Goal: Task Accomplishment & Management: Use online tool/utility

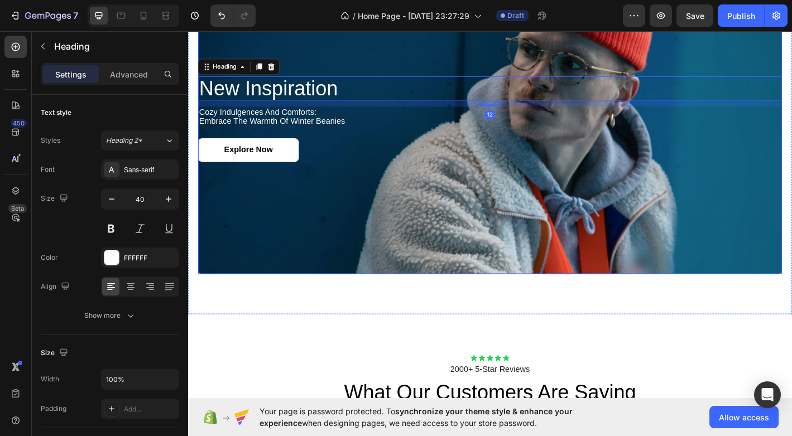
scroll to position [1109, 0]
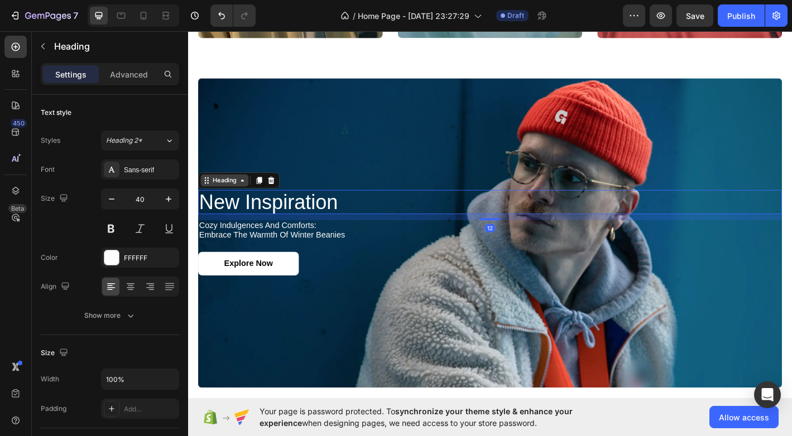
click at [226, 197] on div "Heading" at bounding box center [228, 197] width 31 height 10
click at [235, 249] on p "cozy indulgences and comforts: embrace the warmth of winter beanies" at bounding box center [522, 252] width 645 height 20
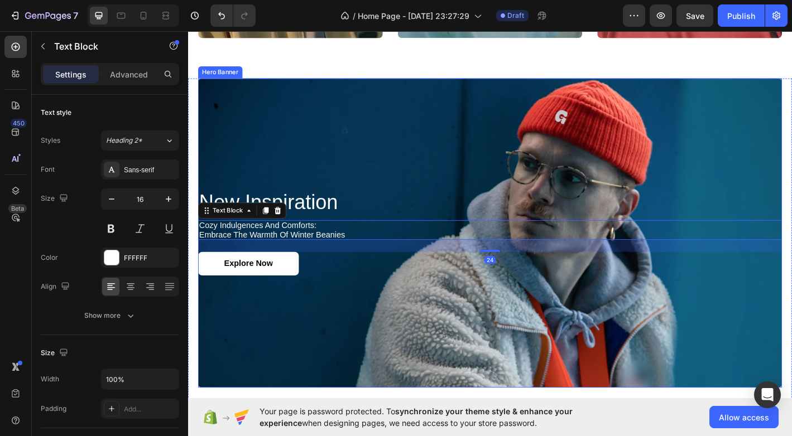
click at [234, 178] on div "Background Image" at bounding box center [522, 255] width 647 height 343
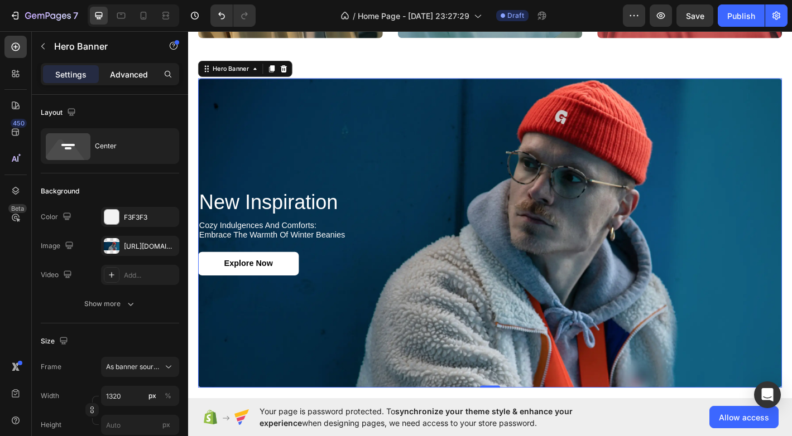
click at [116, 73] on p "Advanced" at bounding box center [129, 75] width 38 height 12
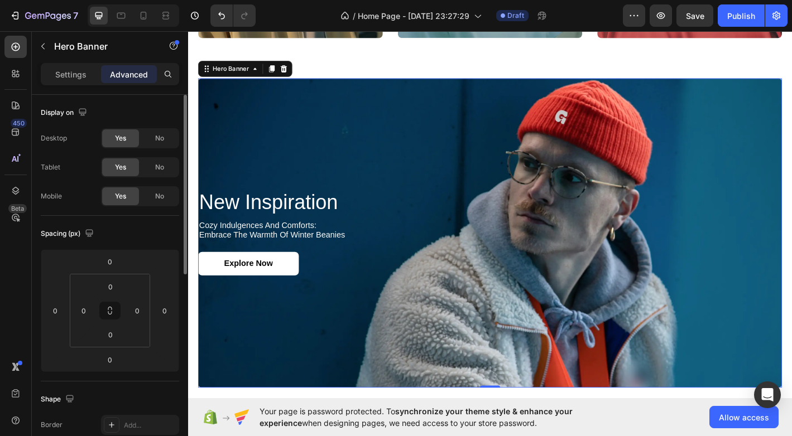
scroll to position [83, 0]
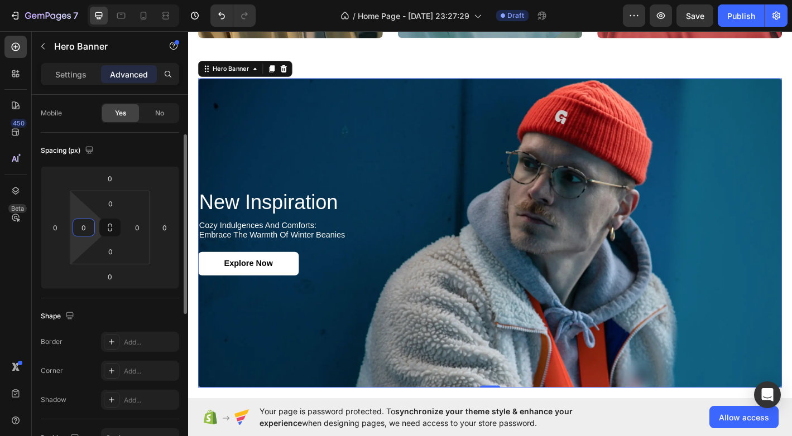
click at [80, 225] on input "0" at bounding box center [83, 227] width 17 height 17
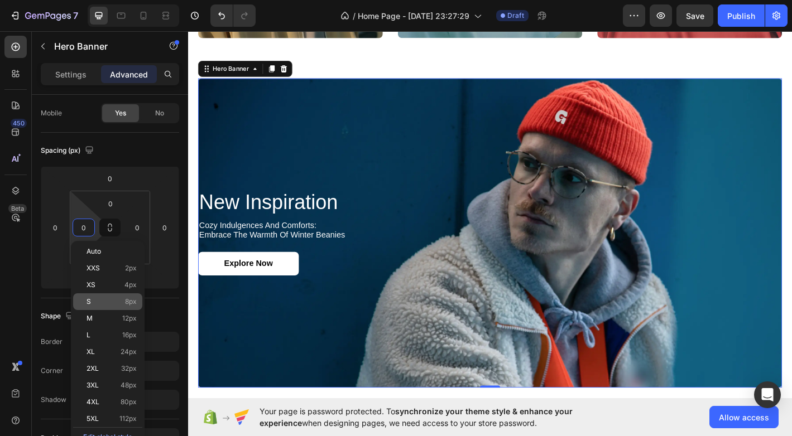
click at [95, 309] on div "S 8px" at bounding box center [107, 302] width 69 height 17
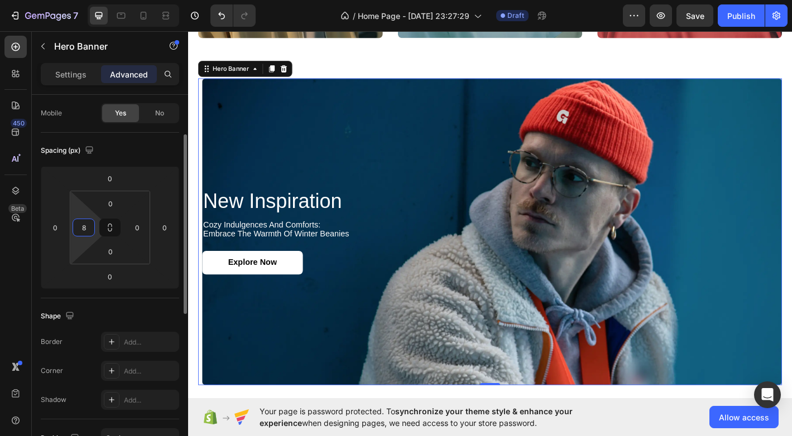
click at [84, 225] on input "8" at bounding box center [83, 227] width 17 height 17
type input "0"
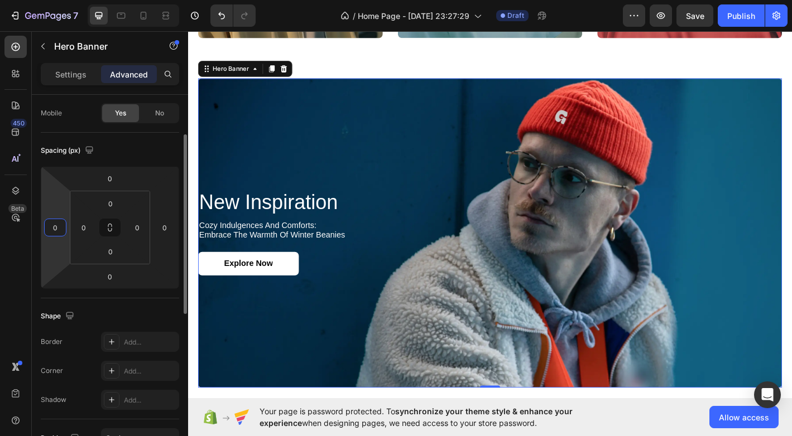
click at [61, 229] on input "0" at bounding box center [55, 227] width 17 height 17
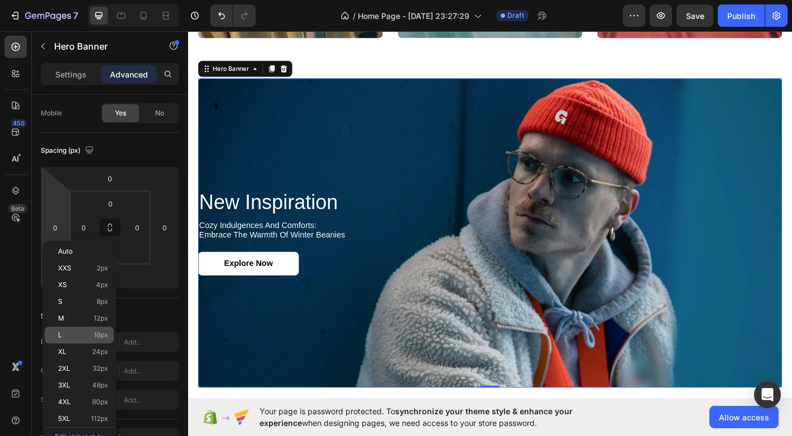
click at [92, 343] on div "L 16px" at bounding box center [79, 335] width 69 height 17
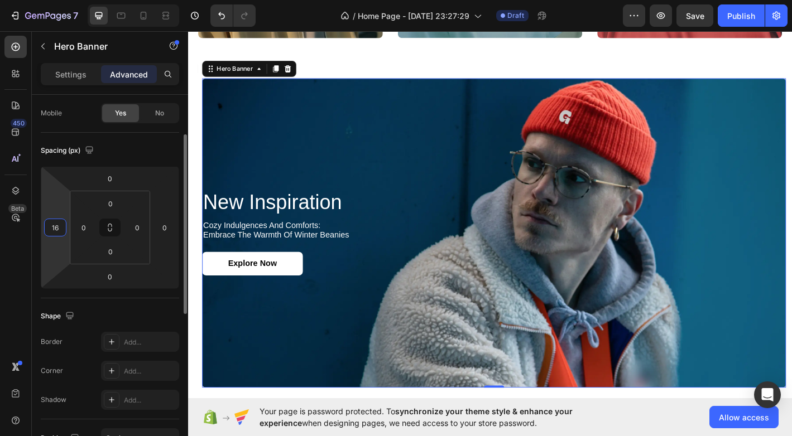
click at [51, 227] on input "16" at bounding box center [55, 227] width 17 height 17
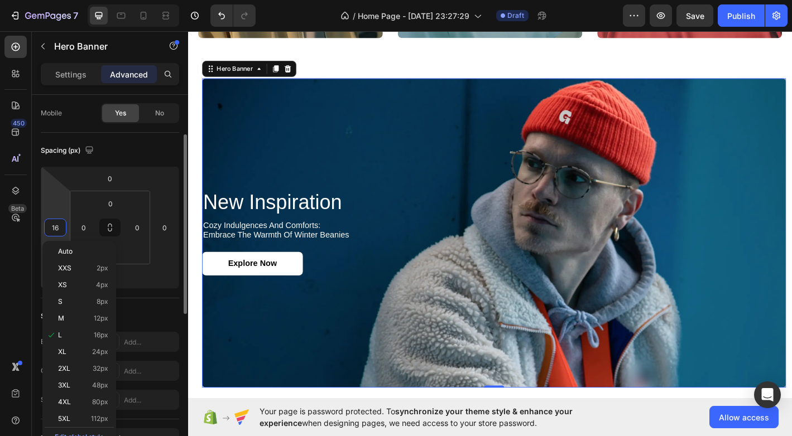
type input "0"
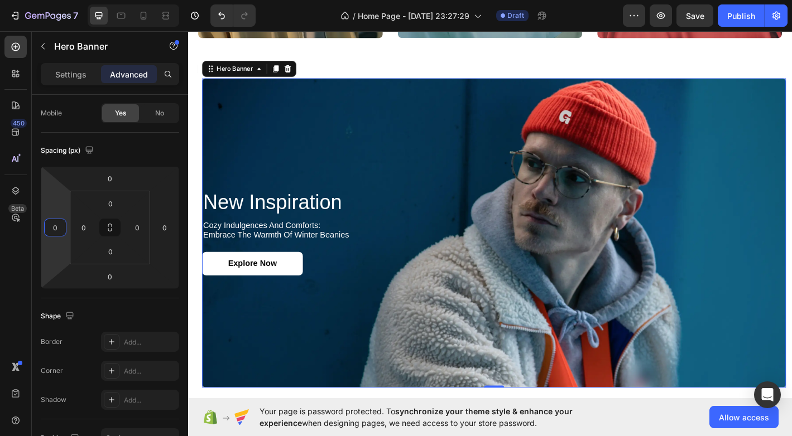
drag, startPoint x: 467, startPoint y: 230, endPoint x: 289, endPoint y: 220, distance: 178.3
click at [289, 220] on h2 "new inspiration" at bounding box center [527, 221] width 647 height 27
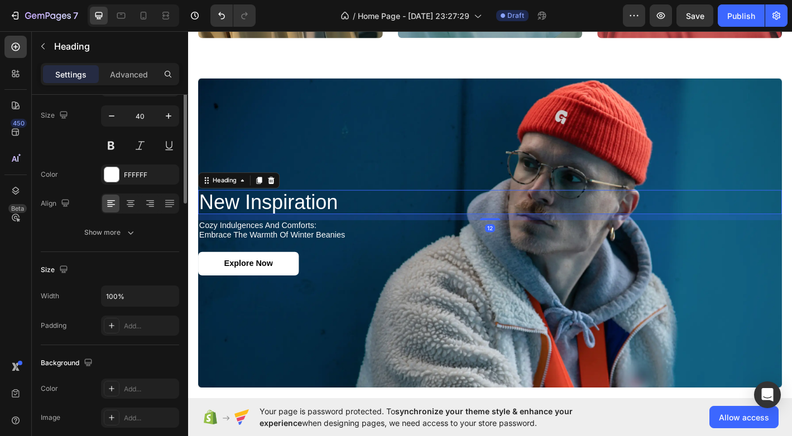
scroll to position [0, 0]
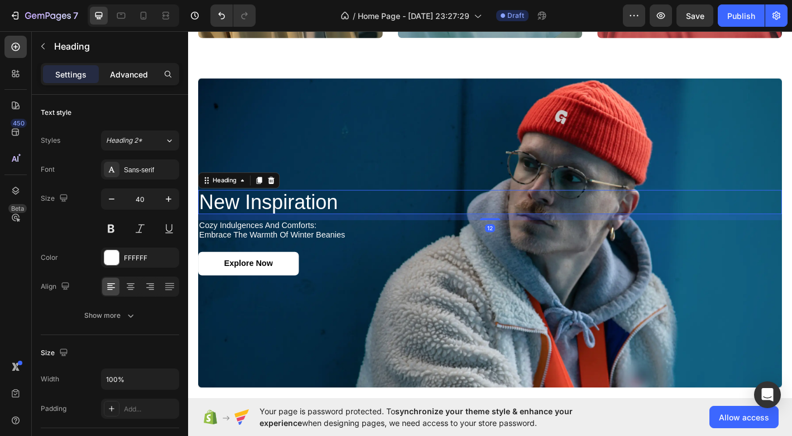
click at [133, 78] on p "Advanced" at bounding box center [129, 75] width 38 height 12
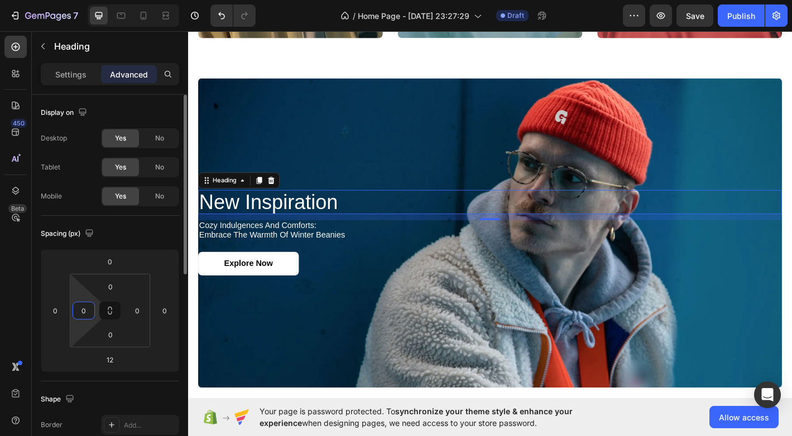
click at [79, 315] on input "0" at bounding box center [83, 310] width 17 height 17
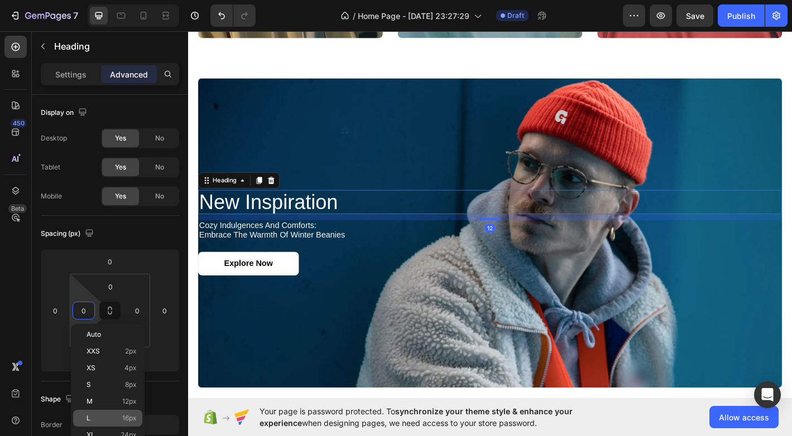
click at [113, 417] on p "L 16px" at bounding box center [111, 419] width 50 height 8
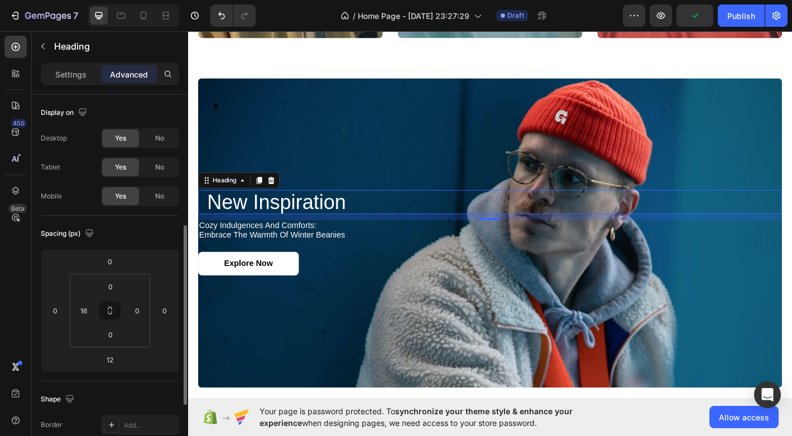
scroll to position [88, 0]
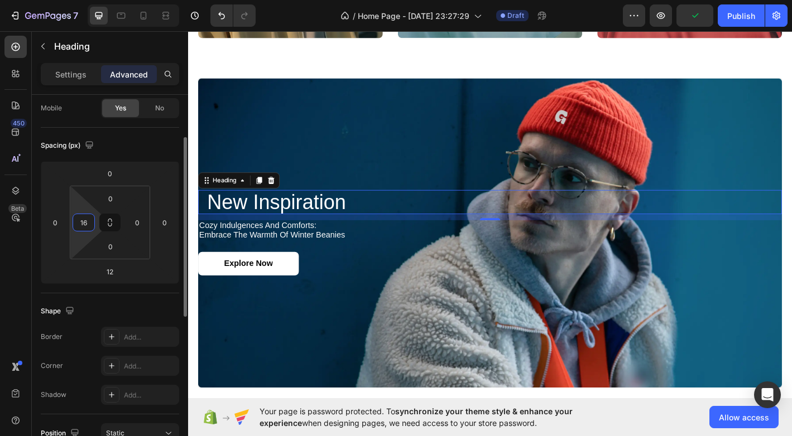
click at [83, 224] on input "16" at bounding box center [83, 222] width 17 height 17
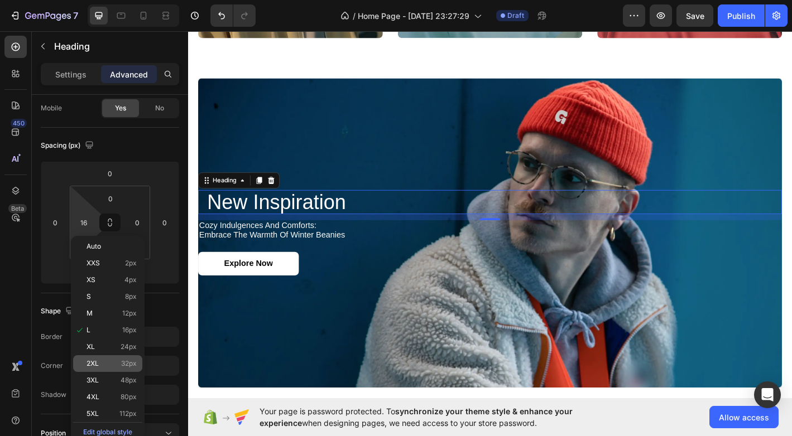
click at [111, 363] on p "2XL 32px" at bounding box center [111, 364] width 50 height 8
type input "32"
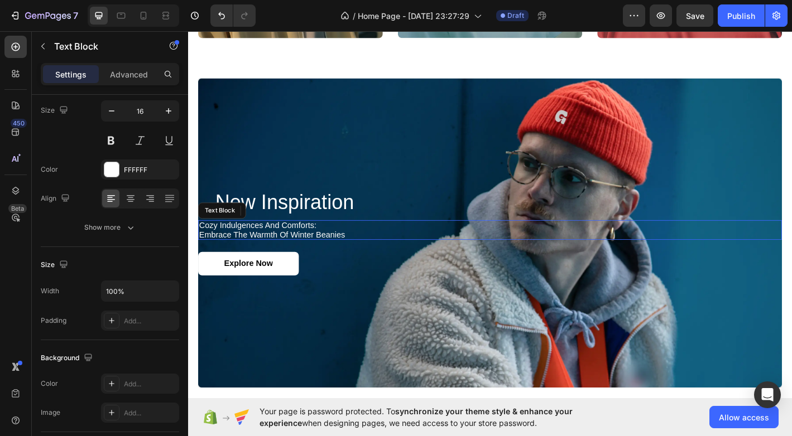
click at [270, 258] on p "cozy indulgences and comforts: embrace the warmth of winter beanies" at bounding box center [522, 252] width 645 height 20
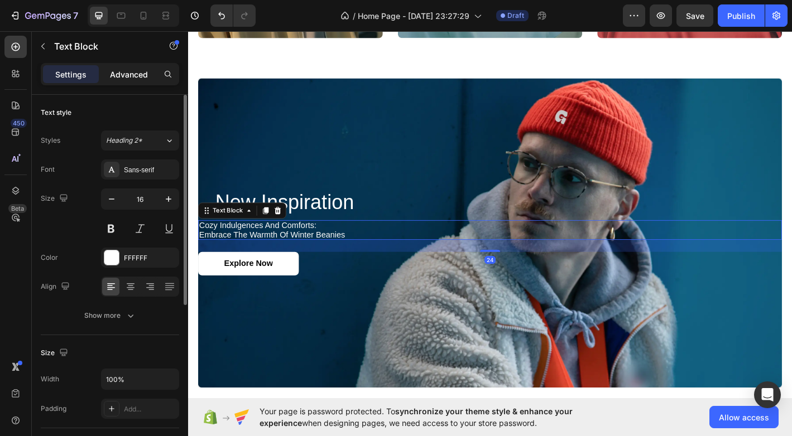
click at [131, 76] on p "Advanced" at bounding box center [129, 75] width 38 height 12
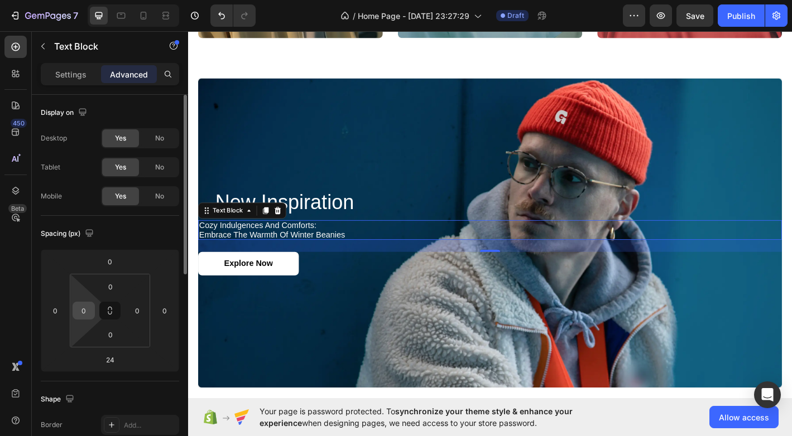
click at [80, 310] on input "0" at bounding box center [83, 310] width 17 height 17
type input "32"
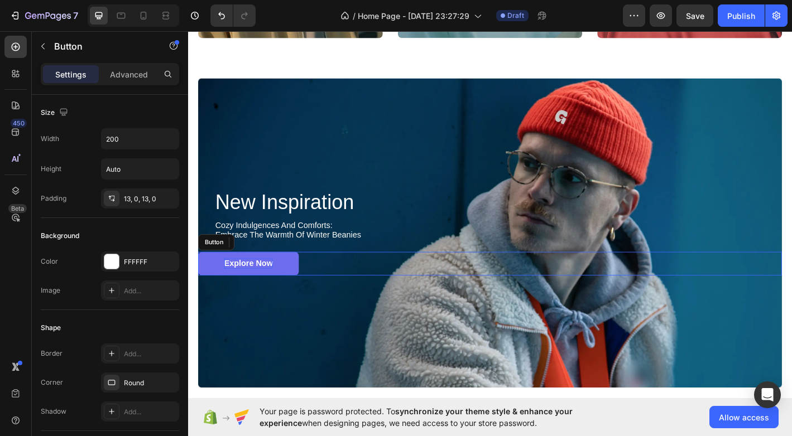
drag, startPoint x: 454, startPoint y: 297, endPoint x: 274, endPoint y: 294, distance: 179.7
click at [274, 294] on p "Explore Now" at bounding box center [255, 289] width 54 height 12
click at [126, 69] on p "Advanced" at bounding box center [129, 75] width 38 height 12
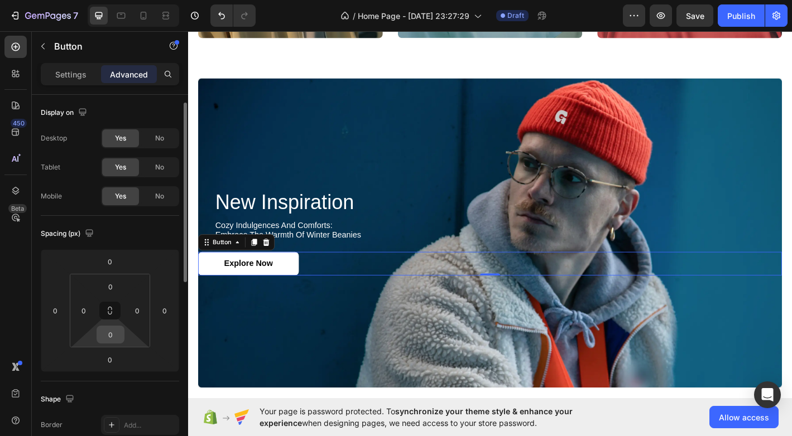
scroll to position [75, 0]
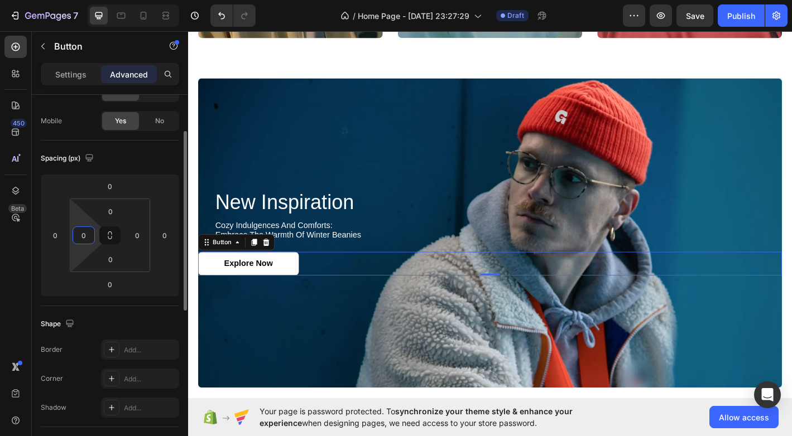
click at [84, 234] on input "0" at bounding box center [83, 235] width 17 height 17
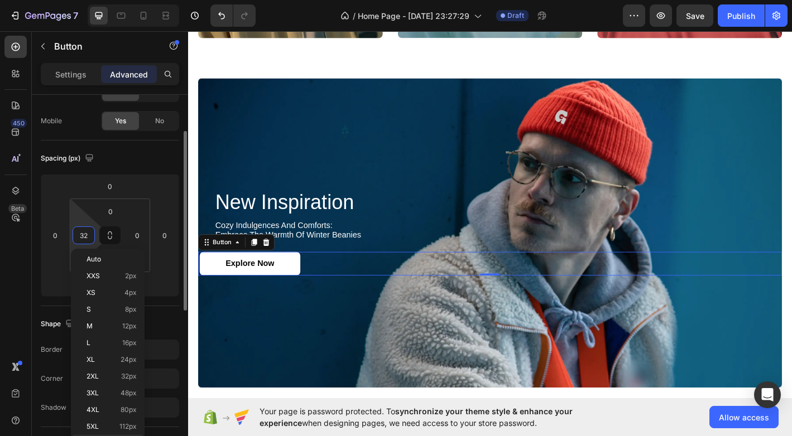
type input "32"
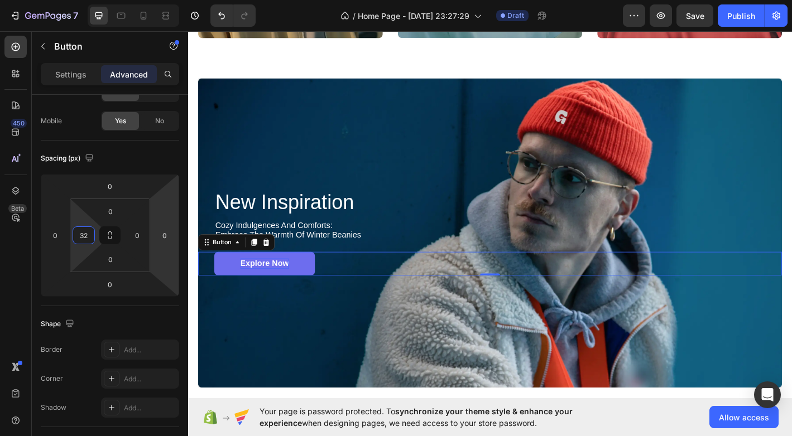
click at [249, 289] on p "Explore Now" at bounding box center [273, 289] width 54 height 12
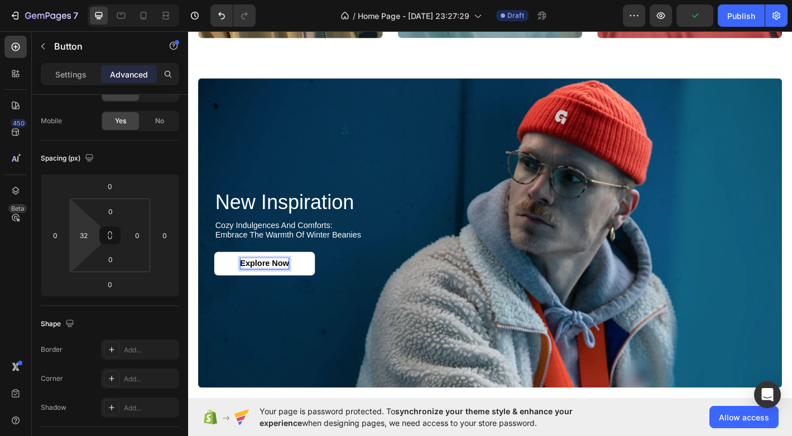
click at [81, 83] on div "Settings Advanced" at bounding box center [110, 74] width 138 height 22
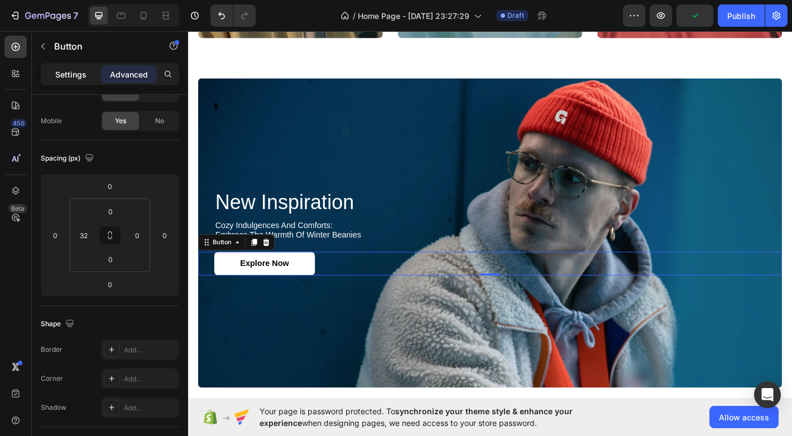
click at [81, 79] on p "Settings" at bounding box center [70, 75] width 31 height 12
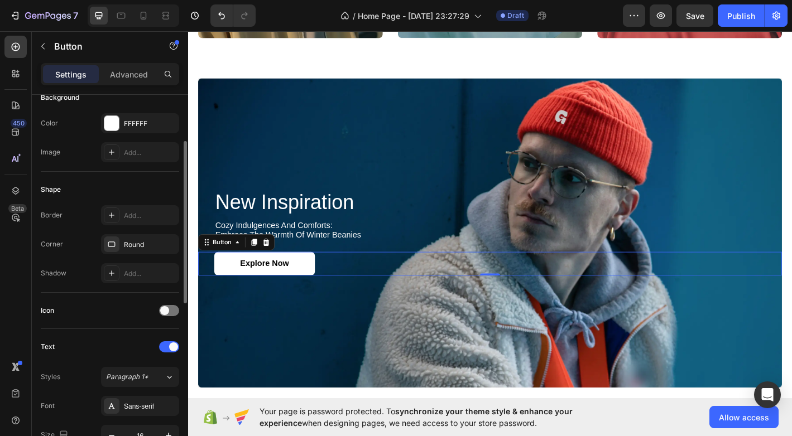
scroll to position [129, 0]
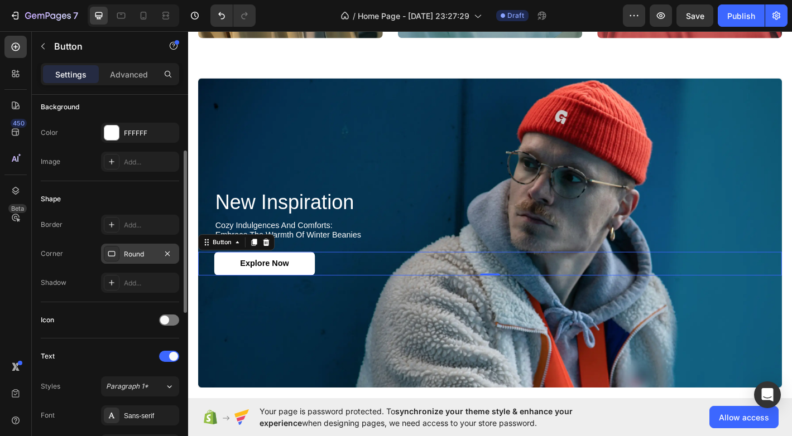
click at [137, 257] on div "Round" at bounding box center [140, 254] width 32 height 10
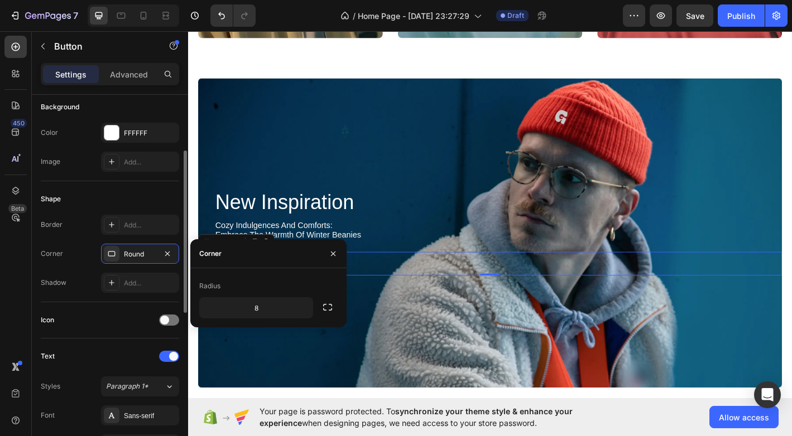
click at [136, 204] on div "Shape" at bounding box center [110, 199] width 138 height 18
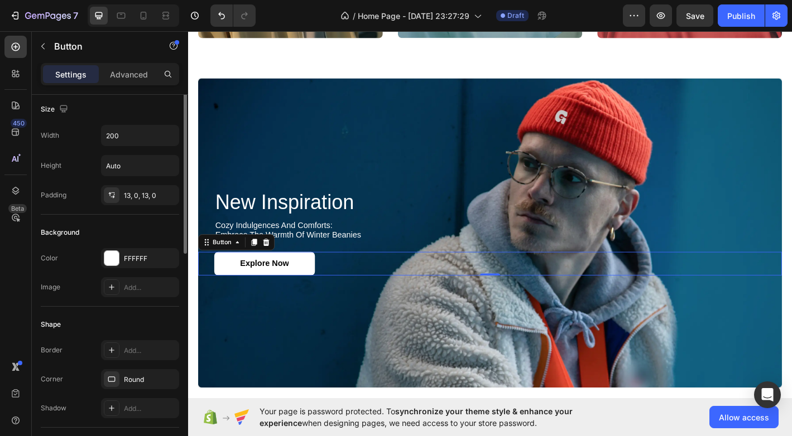
scroll to position [0, 0]
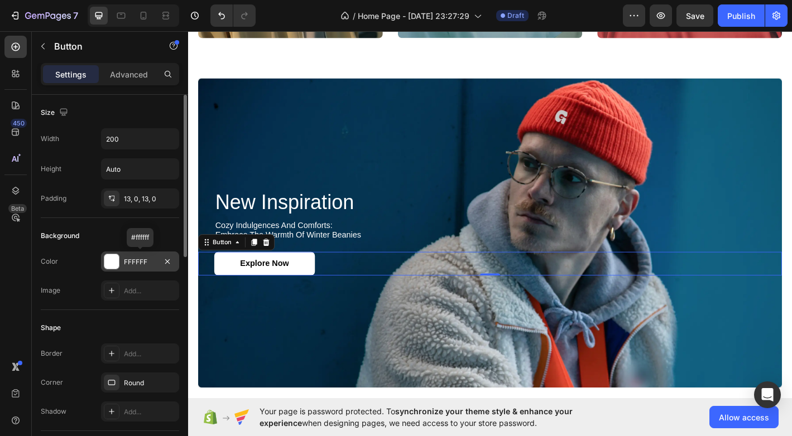
click at [129, 259] on div "FFFFFF" at bounding box center [140, 262] width 32 height 10
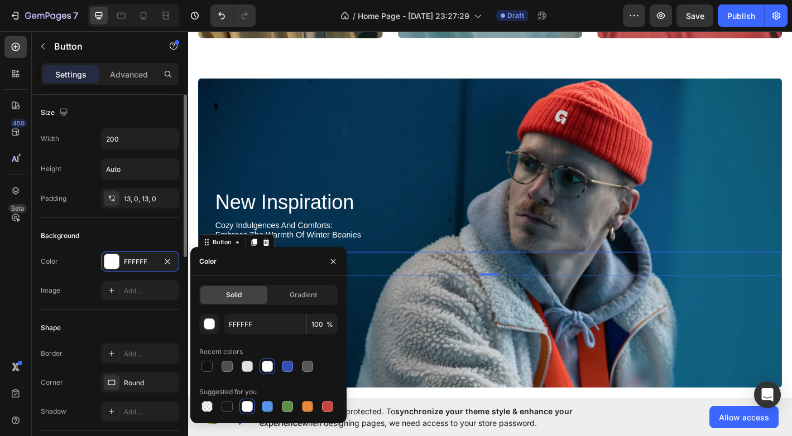
click at [112, 230] on div "Background" at bounding box center [110, 236] width 138 height 18
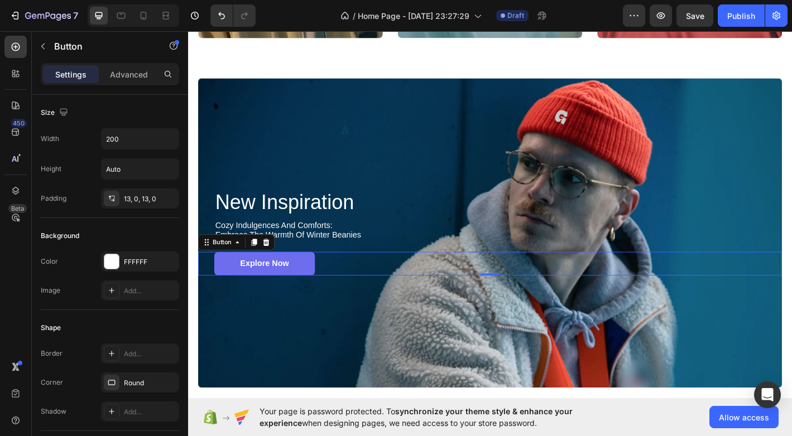
click at [232, 289] on link "Explore Now" at bounding box center [273, 289] width 112 height 26
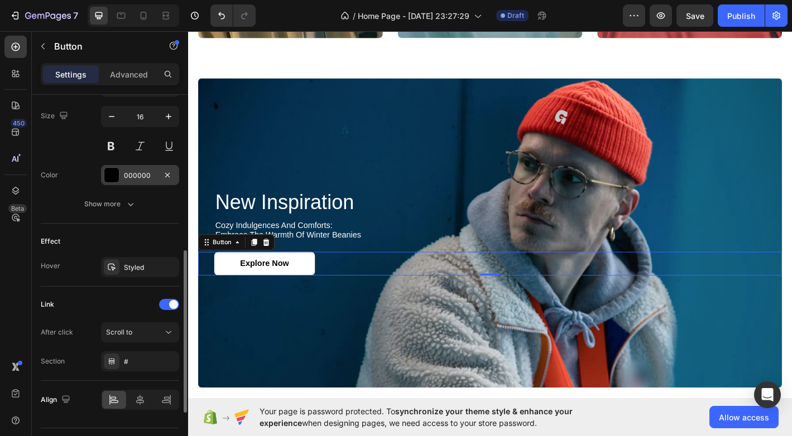
scroll to position [485, 0]
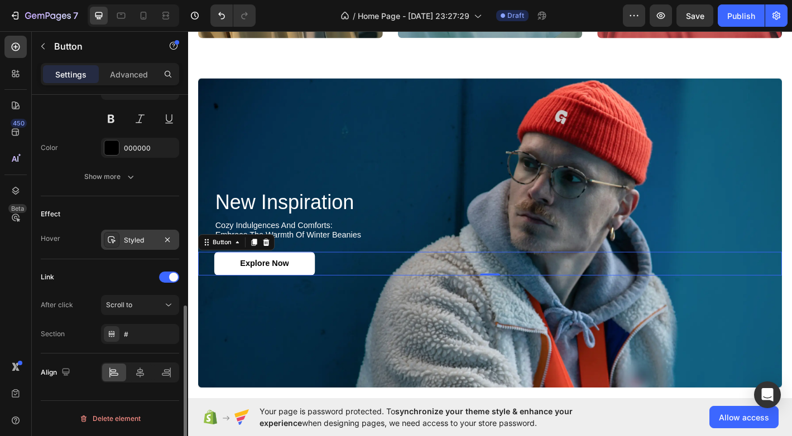
click at [127, 238] on div "Styled" at bounding box center [140, 240] width 32 height 10
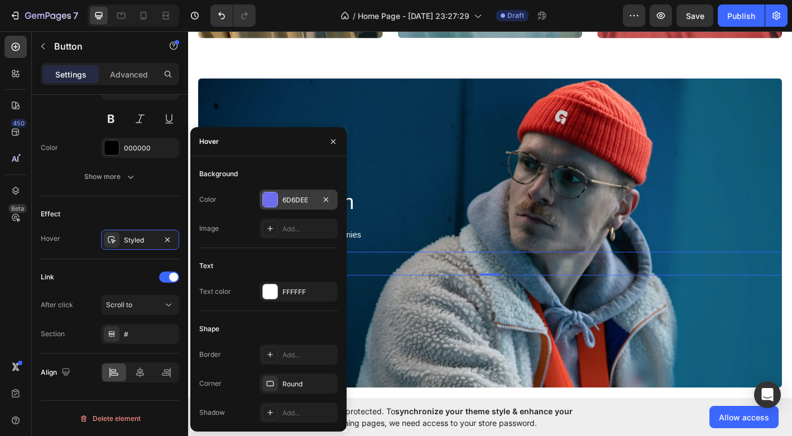
click at [272, 204] on div at bounding box center [270, 200] width 15 height 15
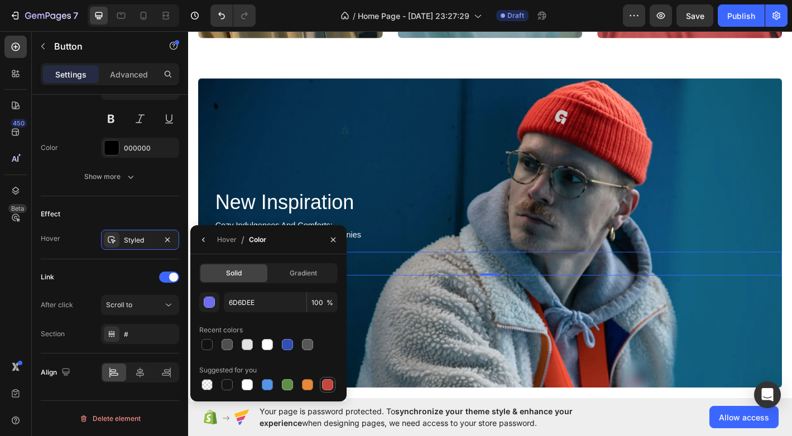
click at [323, 385] on div at bounding box center [327, 384] width 11 height 11
type input "C5453F"
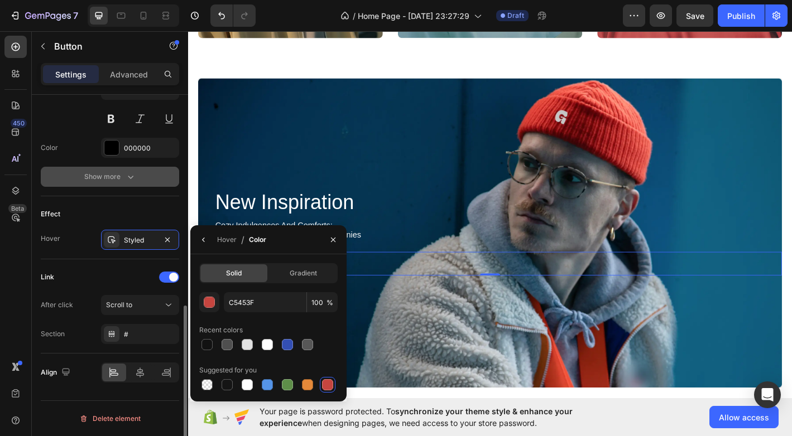
click at [153, 176] on button "Show more" at bounding box center [110, 177] width 138 height 20
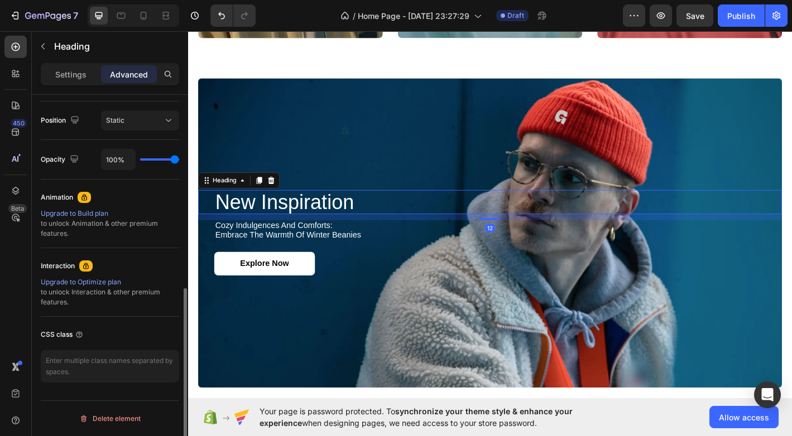
click at [281, 223] on h2 "new inspiration" at bounding box center [531, 221] width 629 height 27
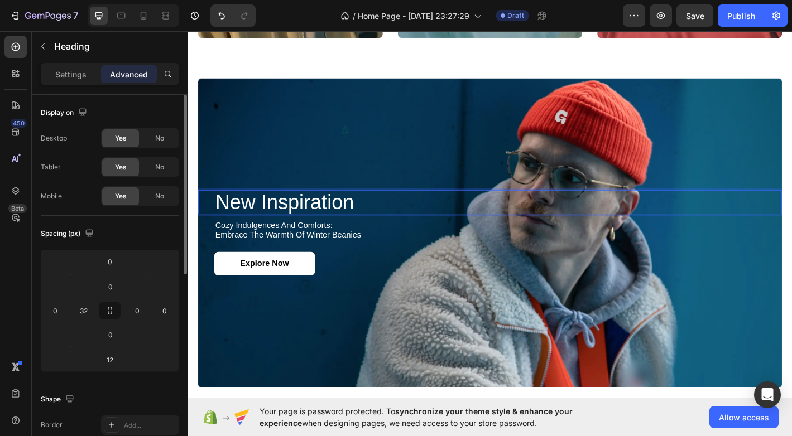
click at [281, 223] on p "new inspiration" at bounding box center [531, 221] width 627 height 25
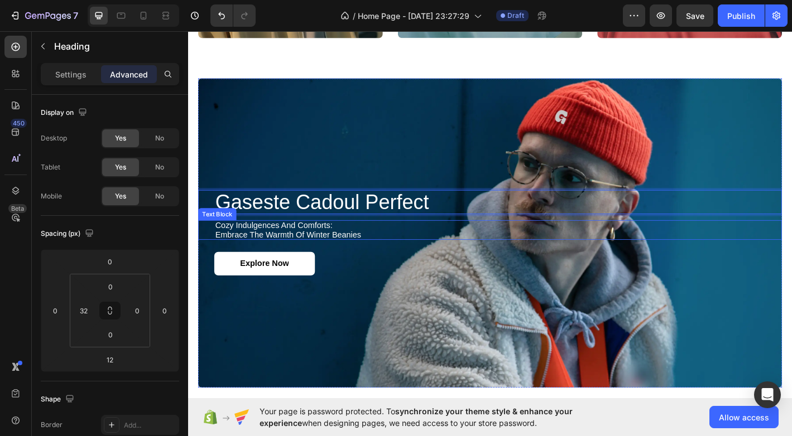
click at [263, 249] on p "cozy indulgences and comforts: embrace the warmth of winter beanies" at bounding box center [531, 252] width 627 height 20
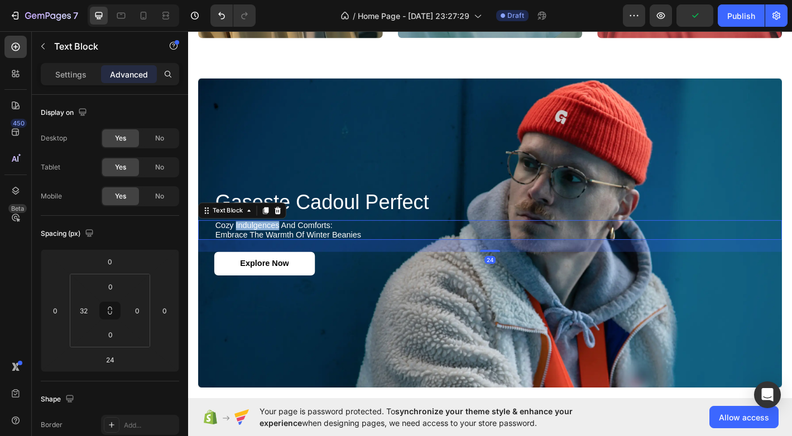
click at [263, 249] on p "cozy indulgences and comforts: embrace the warmth of winter beanies" at bounding box center [531, 252] width 627 height 20
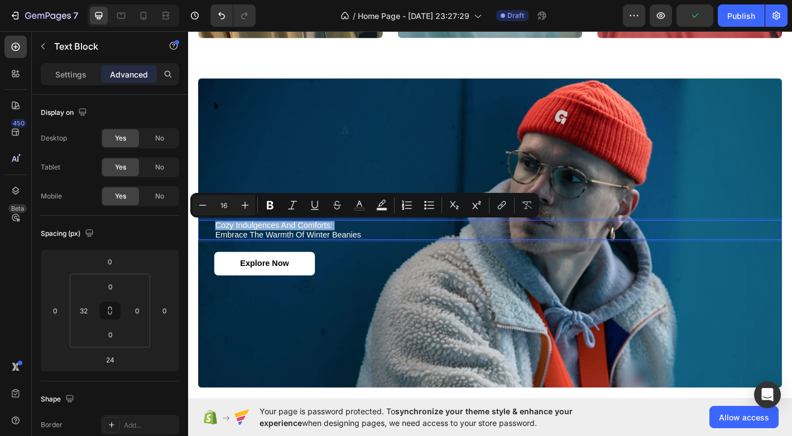
click at [263, 249] on p "cozy indulgences and comforts: embrace the warmth of winter beanies" at bounding box center [531, 252] width 627 height 20
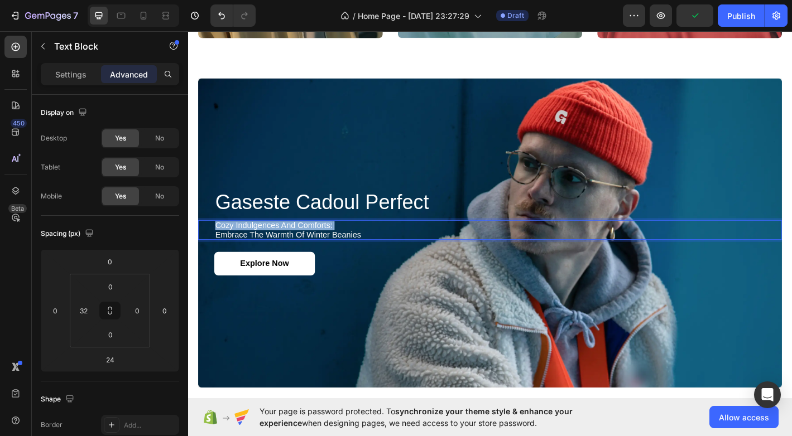
click at [263, 249] on p "cozy indulgences and comforts: embrace the warmth of winter beanies" at bounding box center [531, 252] width 627 height 20
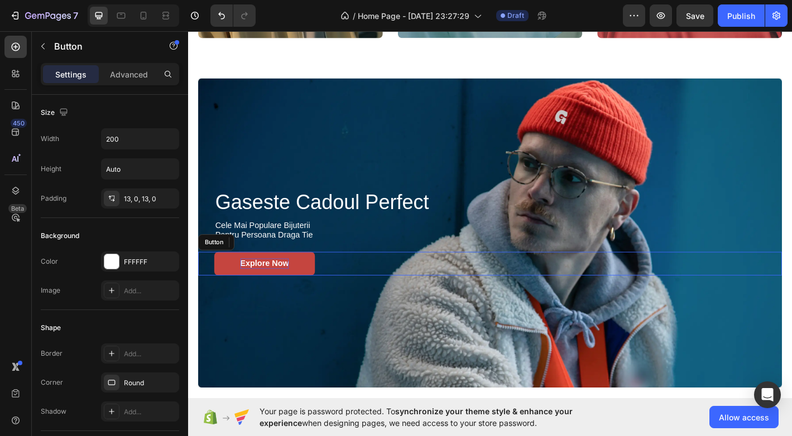
click at [294, 289] on p "Explore Now" at bounding box center [273, 289] width 54 height 12
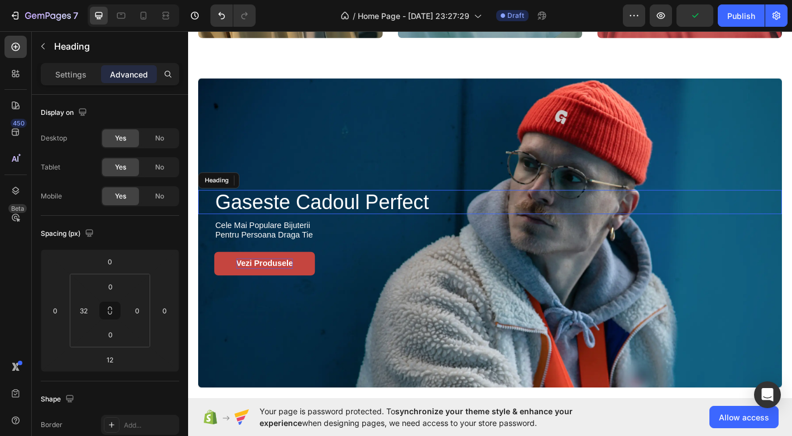
click at [244, 209] on p "Gaseste cadoul perfect" at bounding box center [531, 221] width 627 height 25
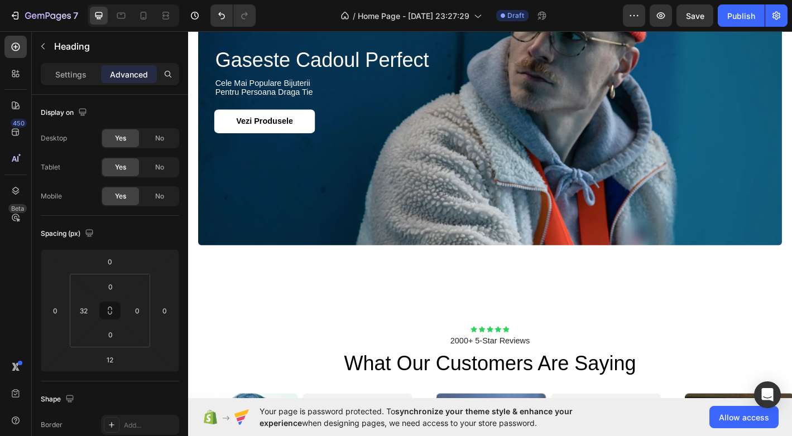
scroll to position [1379, 0]
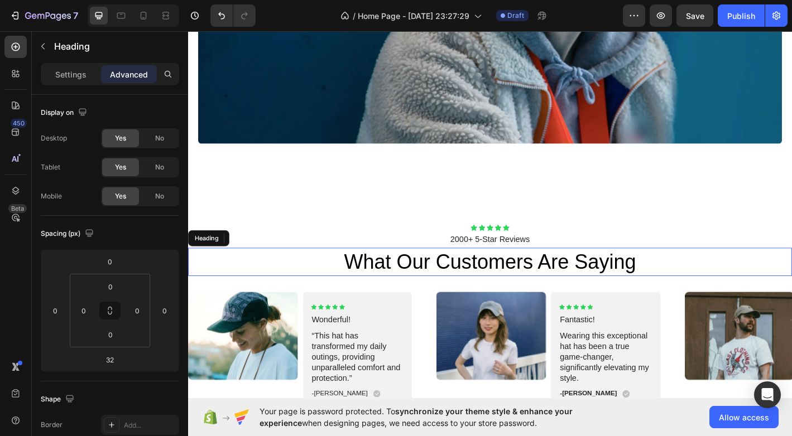
click at [499, 286] on h2 "what our customers are saying" at bounding box center [523, 287] width 670 height 31
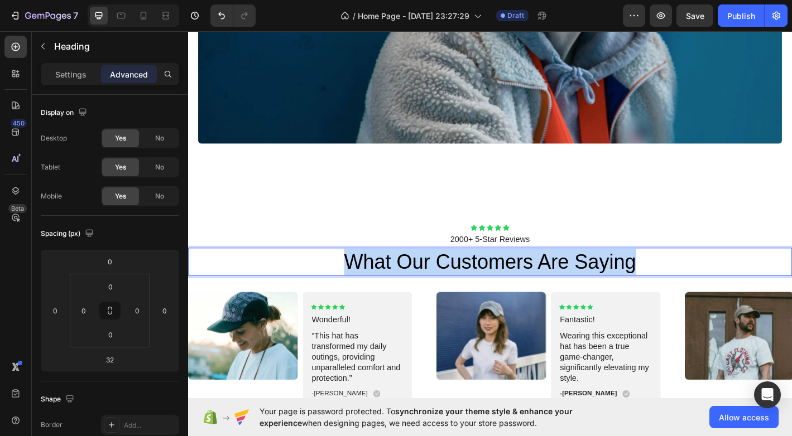
click at [499, 286] on p "what our customers are saying" at bounding box center [522, 287] width 667 height 29
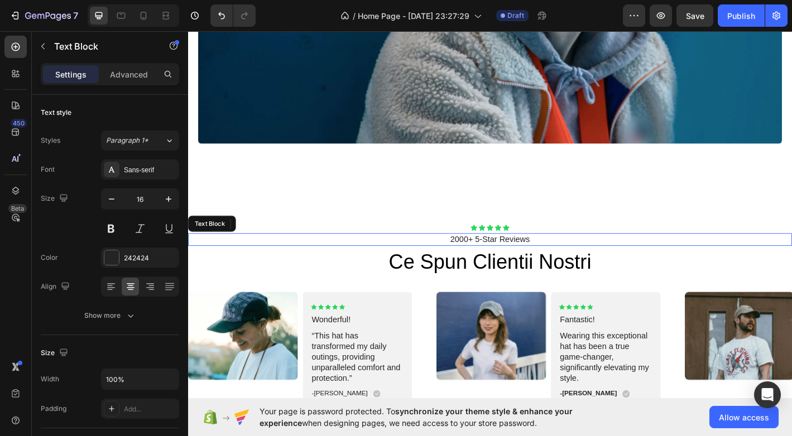
click at [511, 261] on p "2000+ 5-Star Reviews" at bounding box center [522, 263] width 667 height 12
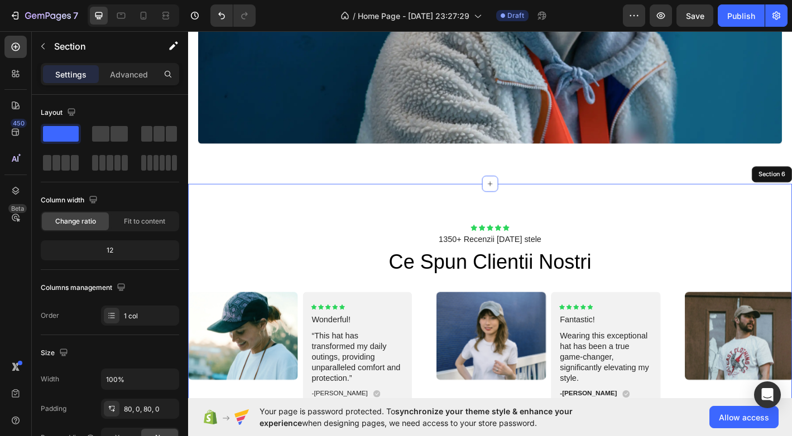
click at [453, 208] on div "Icon Icon Icon Icon Icon Icon List 1350+ Recenzii [DATE] stele Text Block [DATE…" at bounding box center [523, 359] width 670 height 316
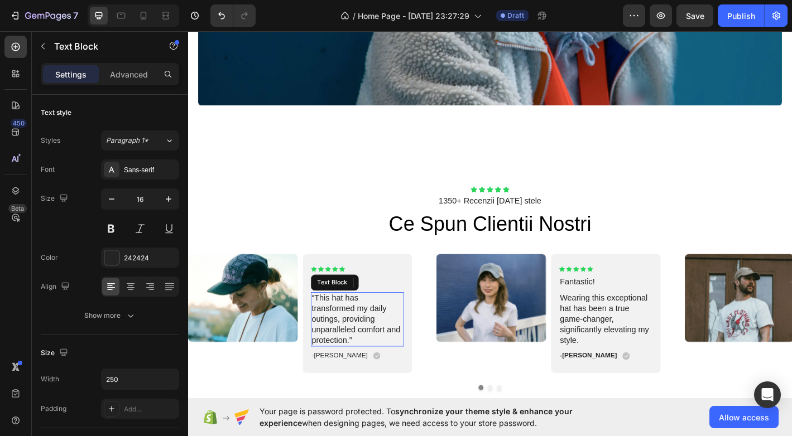
click at [397, 329] on p "“This hat has transformed my daily outings, providing unparalleled comfort and …" at bounding box center [376, 351] width 102 height 58
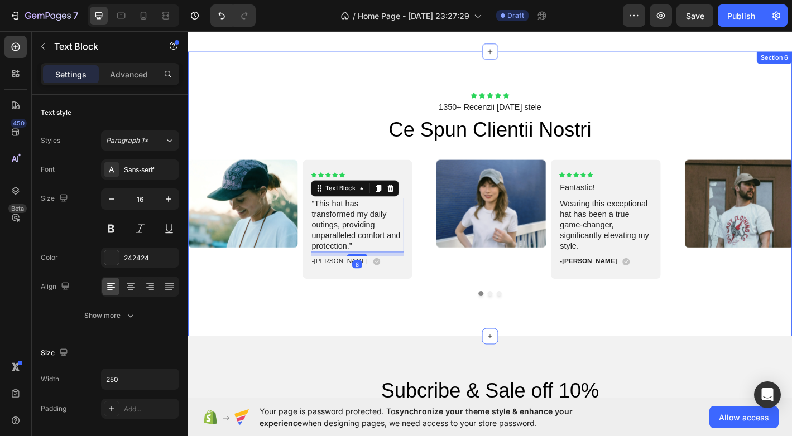
scroll to position [1741, 0]
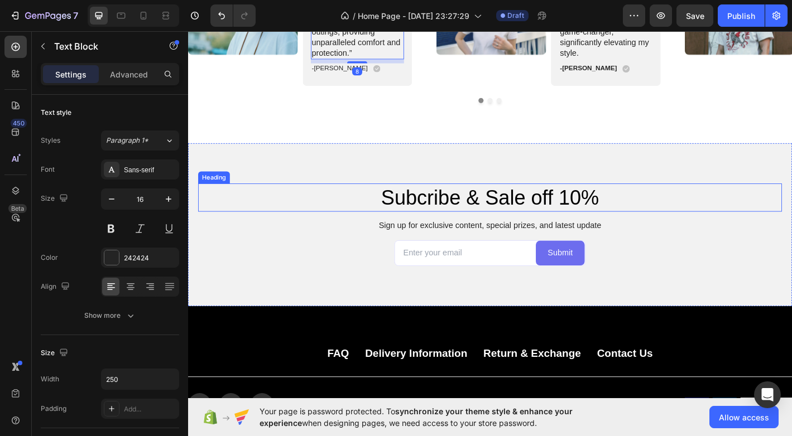
click at [518, 213] on h2 "Subcribe & Sale off 10%" at bounding box center [522, 215] width 647 height 31
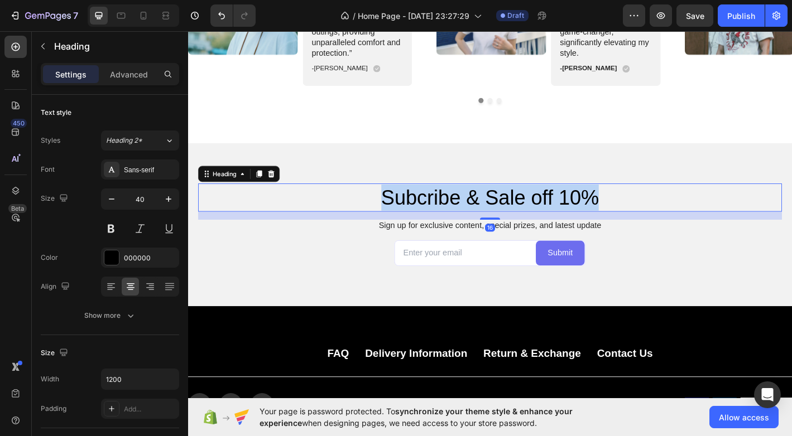
click at [518, 213] on p "Subcribe & Sale off 10%" at bounding box center [522, 215] width 645 height 29
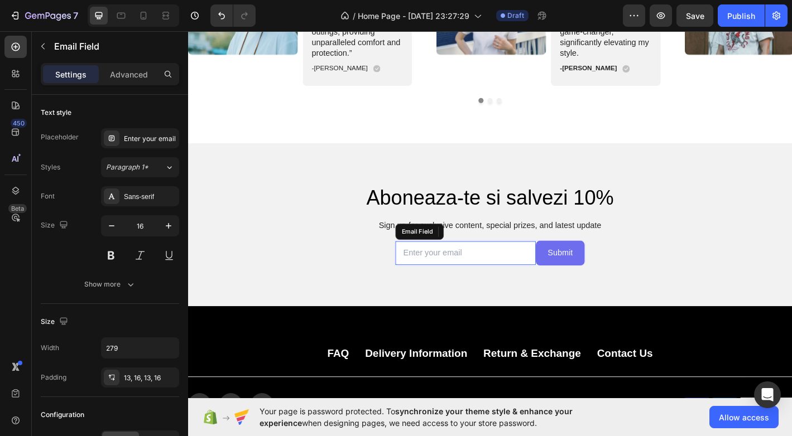
click at [515, 267] on input "email" at bounding box center [496, 278] width 156 height 26
click at [515, 247] on div "Email Field" at bounding box center [467, 254] width 98 height 18
click at [603, 289] on div "Aboneaza-te si salvezi 10% Heading Sign up for exclusive content, special prize…" at bounding box center [523, 246] width 670 height 181
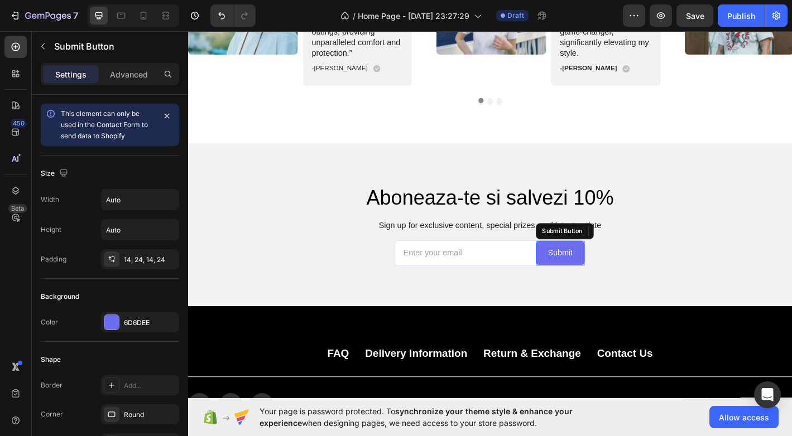
click at [603, 276] on div "Submit" at bounding box center [601, 278] width 28 height 12
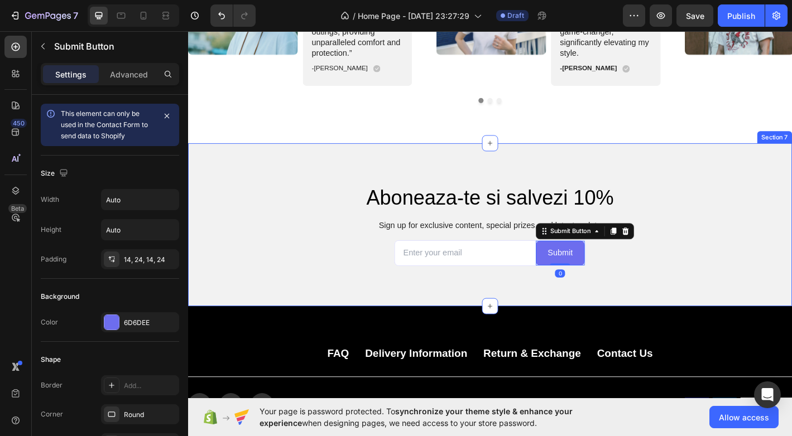
click at [661, 174] on div "Aboneaza-te si salvezi 10% Heading Sign up for exclusive content, special prize…" at bounding box center [523, 246] width 670 height 181
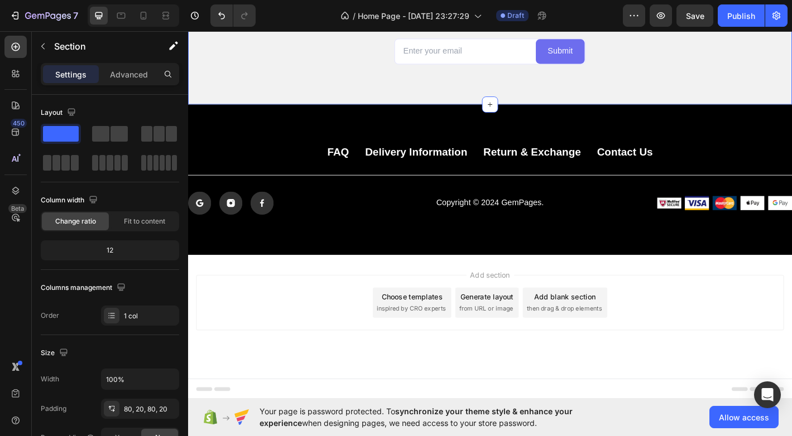
scroll to position [1411, 0]
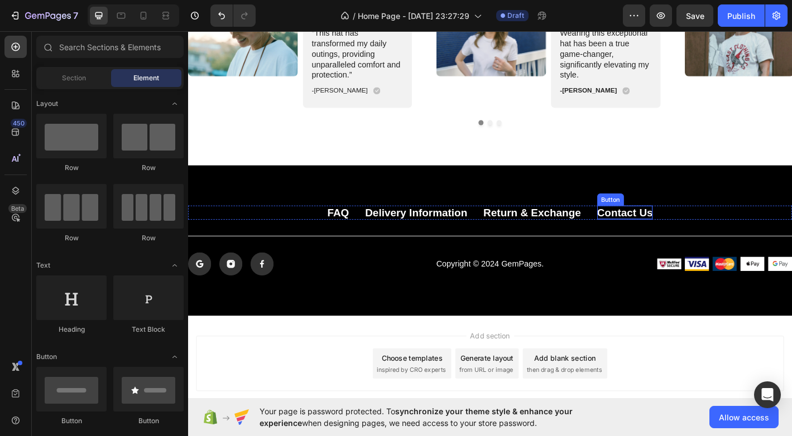
scroll to position [1342, 0]
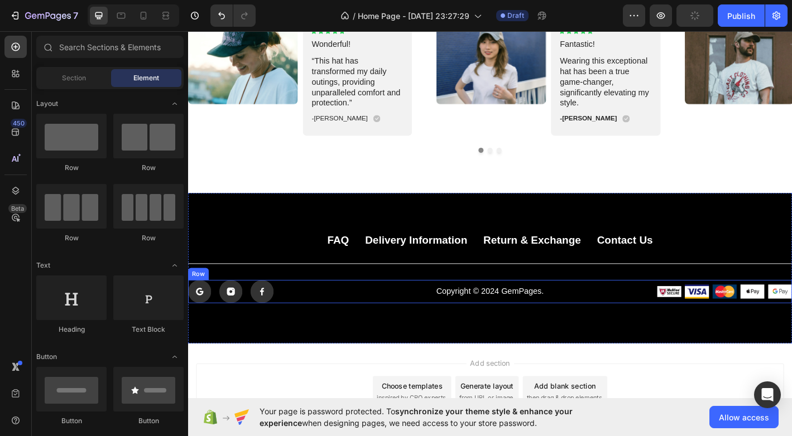
click at [517, 327] on div "Icon Icon Icon Row Copyright © 2024 GemPages. Text Block Image Image Image Imag…" at bounding box center [523, 320] width 670 height 26
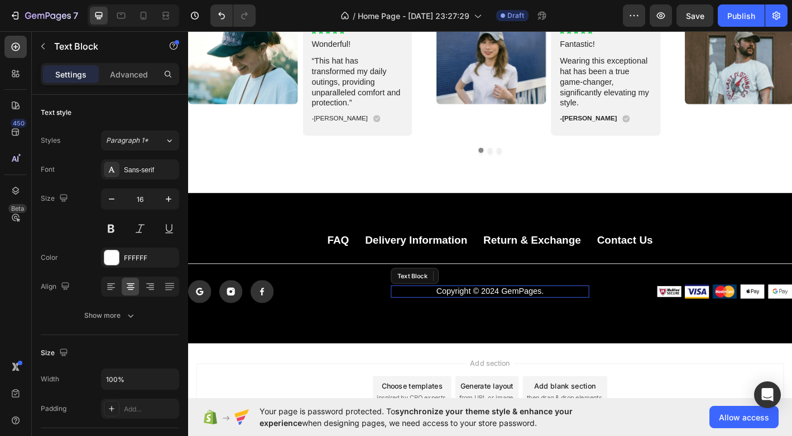
click at [525, 317] on p "Copyright © 2024 GemPages." at bounding box center [523, 321] width 218 height 12
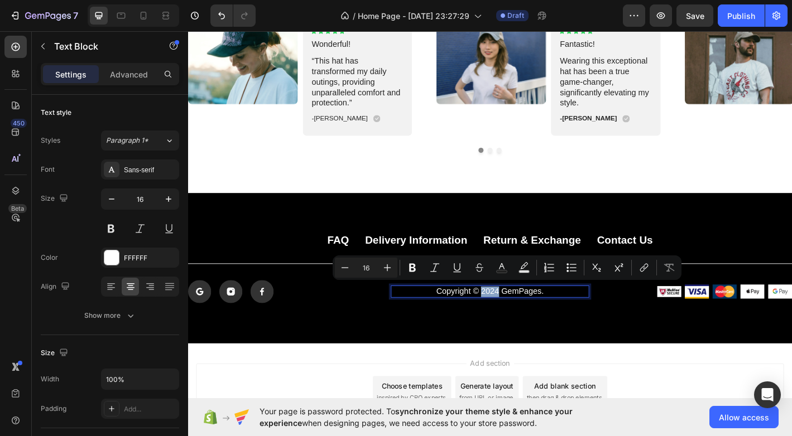
click at [524, 316] on p "Copyright © 2024 GemPages." at bounding box center [523, 321] width 218 height 12
click at [528, 317] on p "Copyright © 2024 GemPages." at bounding box center [523, 321] width 218 height 12
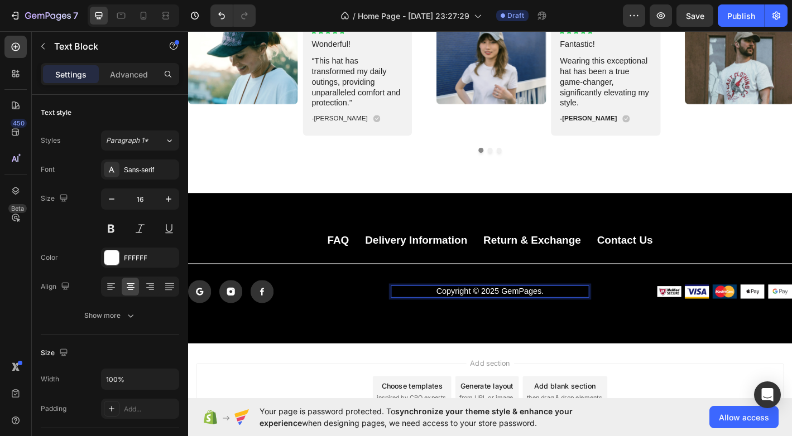
drag, startPoint x: 535, startPoint y: 314, endPoint x: 601, endPoint y: 315, distance: 66.4
click at [601, 315] on p "Copyright © 2025 GemPages." at bounding box center [523, 321] width 218 height 12
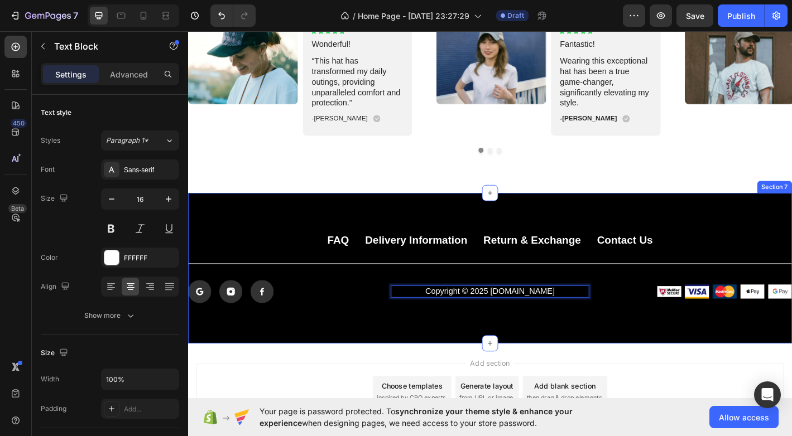
click at [563, 349] on div "FAQ Button Delivery Information Button Return & Exchange Button Contact Us Butt…" at bounding box center [523, 294] width 670 height 167
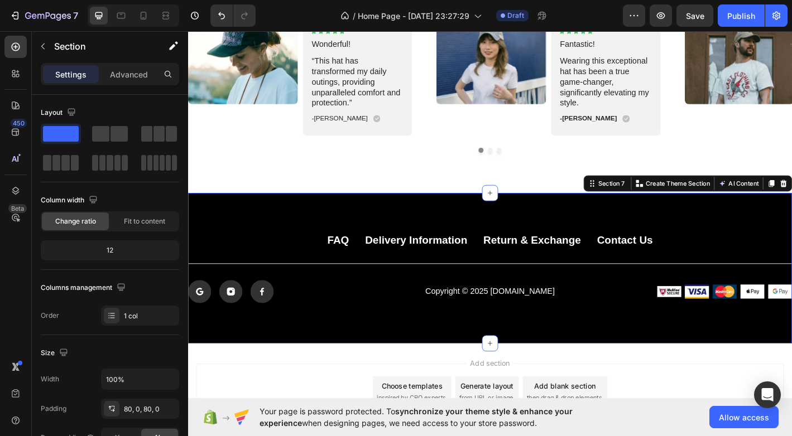
scroll to position [1300, 0]
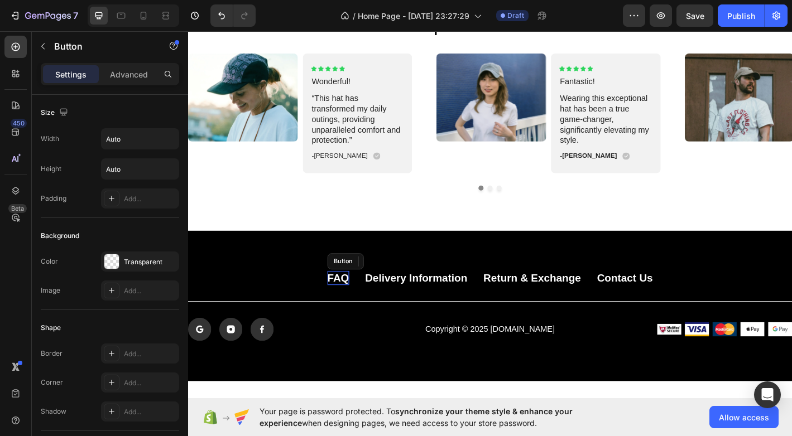
click at [352, 305] on p "FAQ" at bounding box center [355, 304] width 24 height 15
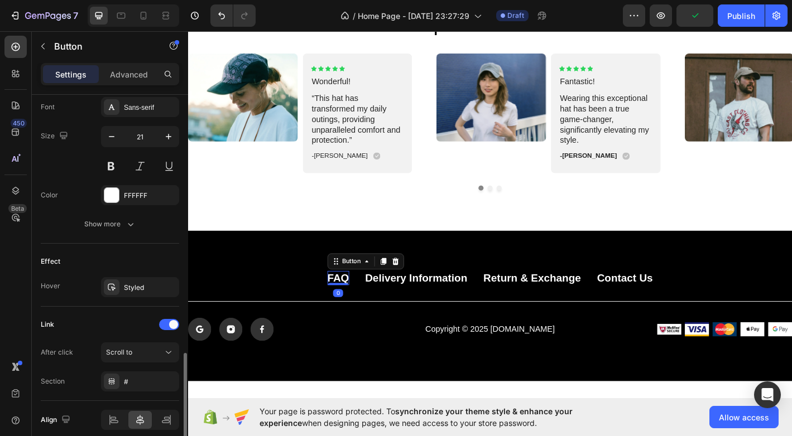
scroll to position [485, 0]
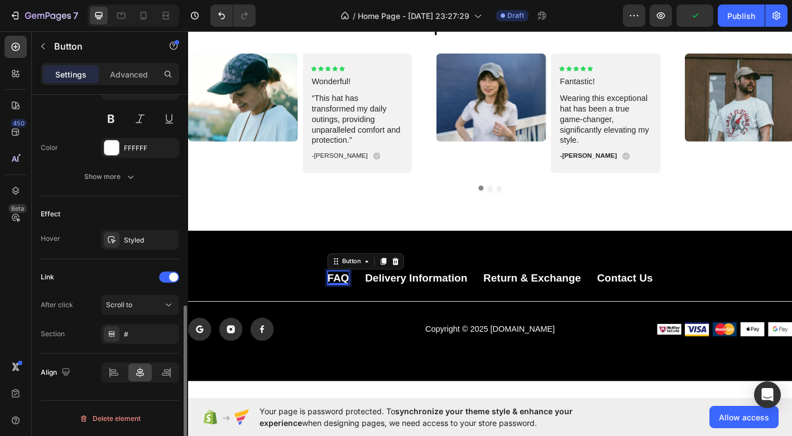
click at [359, 304] on p "FAQ" at bounding box center [355, 304] width 24 height 15
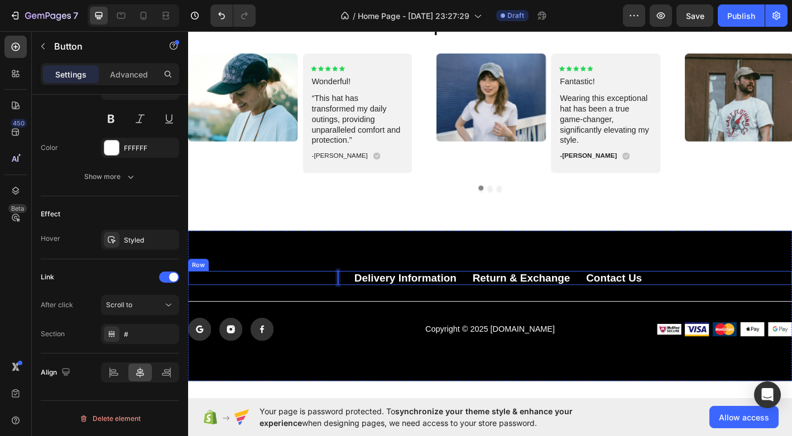
click at [334, 304] on div "Button 0 Delivery Information Button Return & Exchange Button Contact Us Button…" at bounding box center [523, 305] width 670 height 16
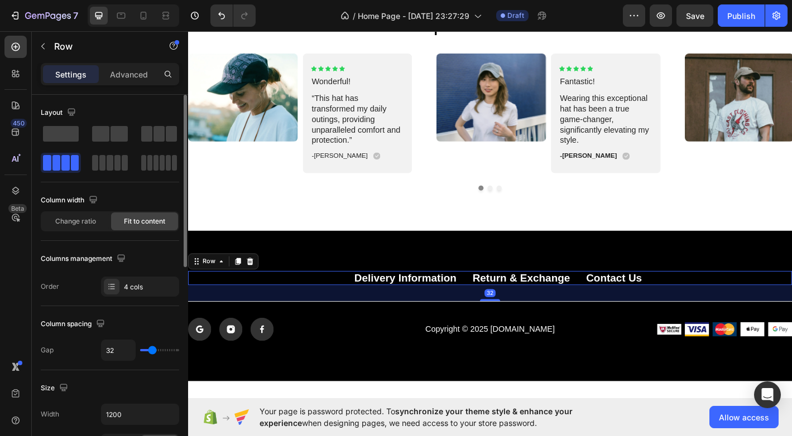
click at [353, 301] on div "Button Delivery Information Button Return & Exchange Button Contact Us Button R…" at bounding box center [523, 305] width 670 height 16
click at [220, 16] on icon "Undo/Redo" at bounding box center [221, 15] width 11 height 11
click at [225, 10] on icon "Undo/Redo" at bounding box center [221, 15] width 11 height 11
click at [224, 19] on icon "Undo/Redo" at bounding box center [221, 15] width 11 height 11
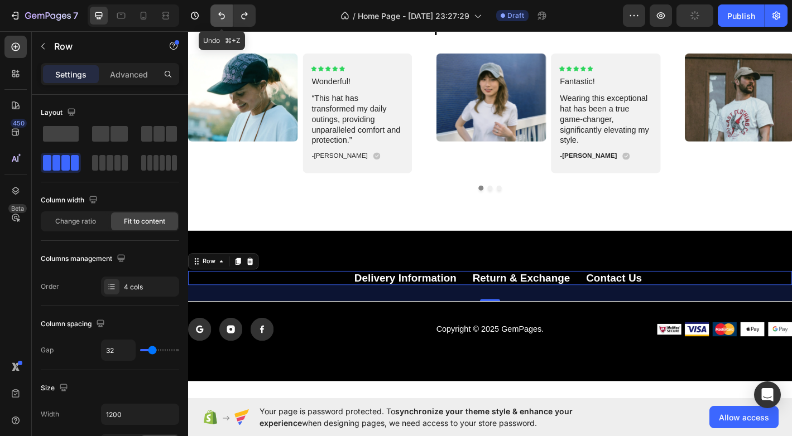
click at [224, 19] on icon "Undo/Redo" at bounding box center [221, 15] width 11 height 11
click at [362, 322] on div "32" at bounding box center [523, 322] width 670 height 18
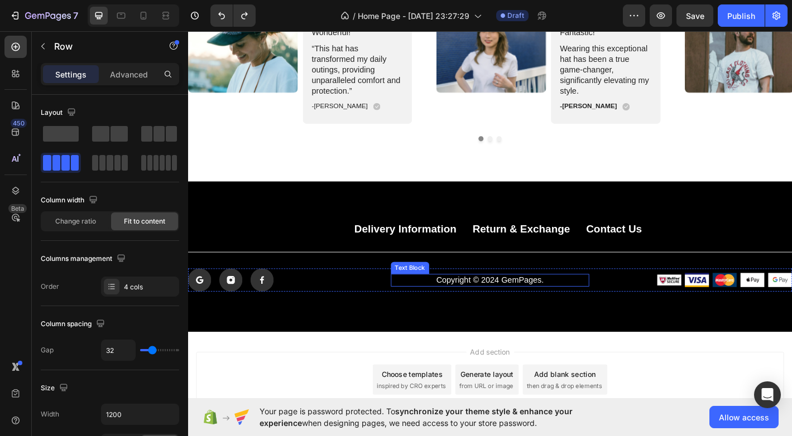
scroll to position [1681, 0]
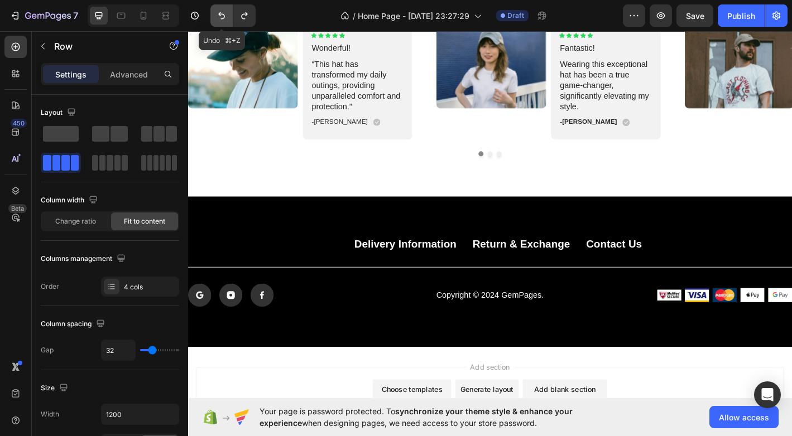
click at [225, 13] on icon "Undo/Redo" at bounding box center [221, 15] width 11 height 11
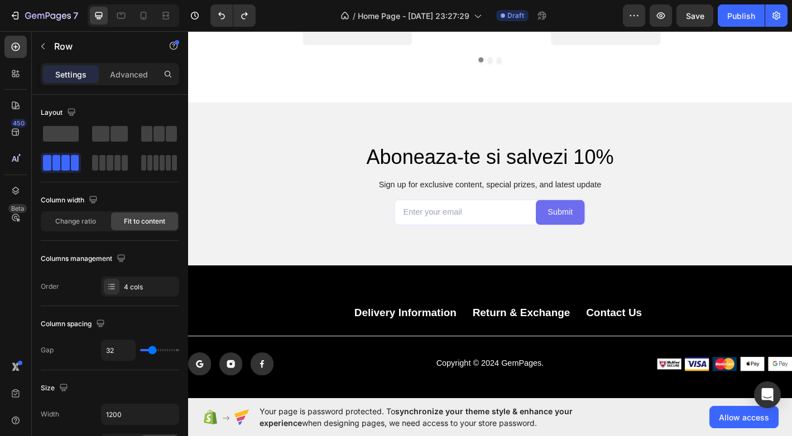
scroll to position [1815, 0]
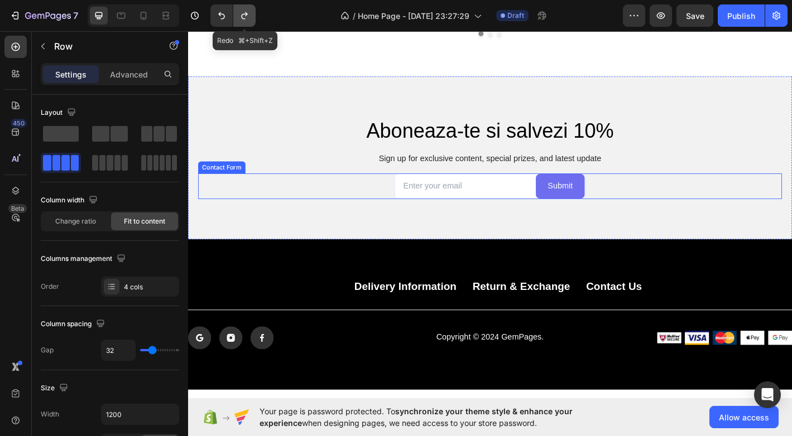
click at [234, 16] on button "Undo/Redo" at bounding box center [244, 15] width 22 height 22
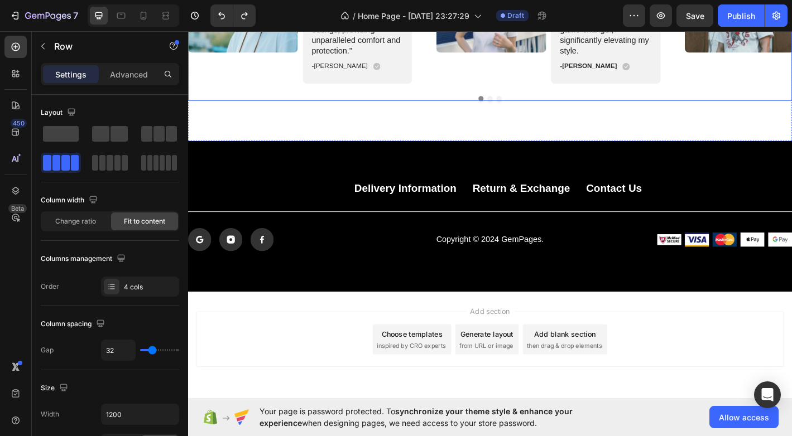
scroll to position [1745, 0]
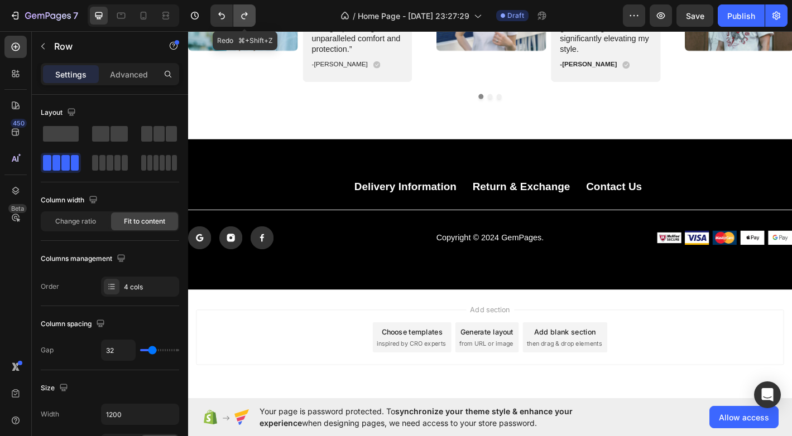
click at [244, 15] on icon "Undo/Redo" at bounding box center [244, 15] width 11 height 11
click at [360, 197] on div "Button Delivery Information Button Return & Exchange Button Contact Us Button R…" at bounding box center [523, 204] width 670 height 16
click at [372, 200] on div "Button Delivery Information Button Return & Exchange Button Contact Us Button R…" at bounding box center [523, 204] width 670 height 16
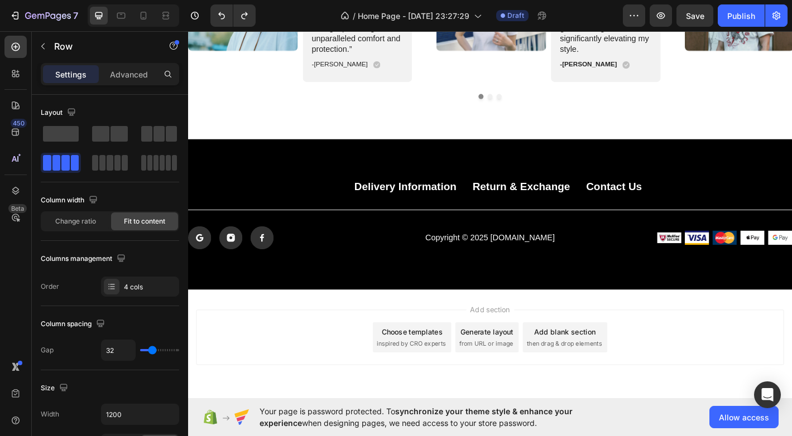
click at [356, 200] on div "Button Delivery Information Button Return & Exchange Button Contact Us Button R…" at bounding box center [523, 204] width 670 height 16
click at [382, 200] on p "Delivery Information" at bounding box center [428, 203] width 113 height 15
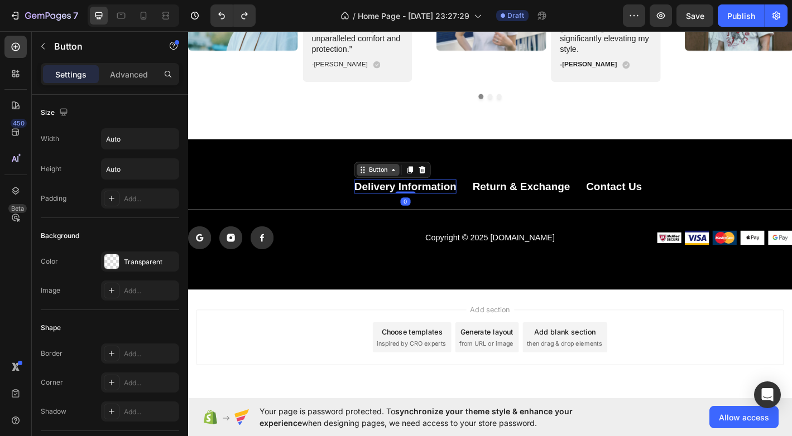
click at [381, 185] on icon at bounding box center [380, 186] width 2 height 2
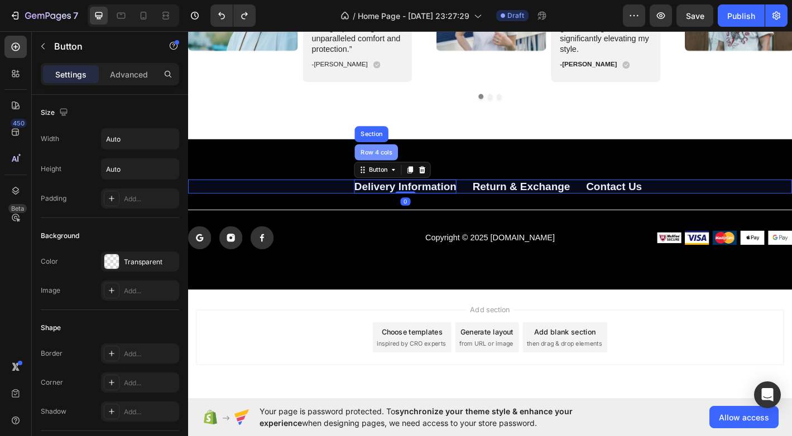
click at [383, 157] on div "Row 4 cols" at bounding box center [397, 166] width 48 height 18
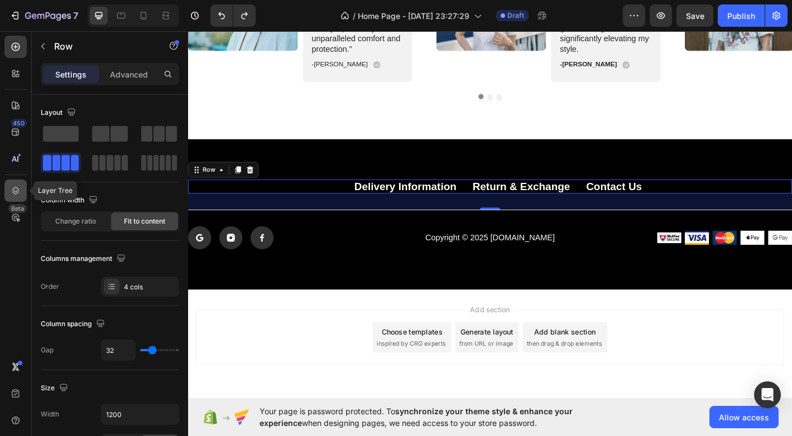
click at [16, 188] on icon at bounding box center [15, 191] width 7 height 8
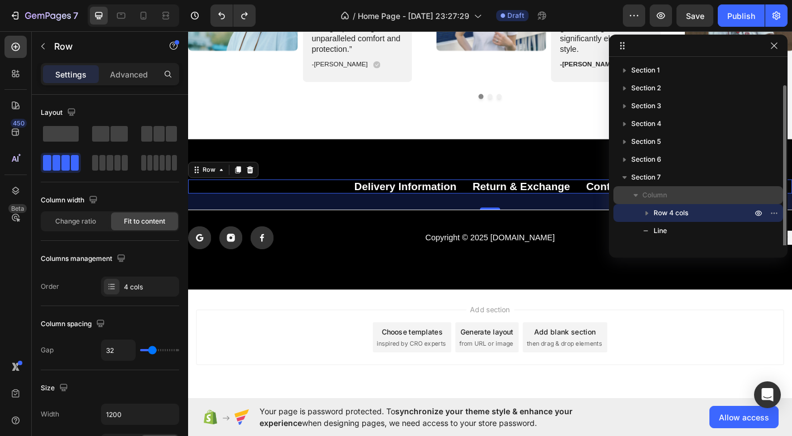
scroll to position [12, 0]
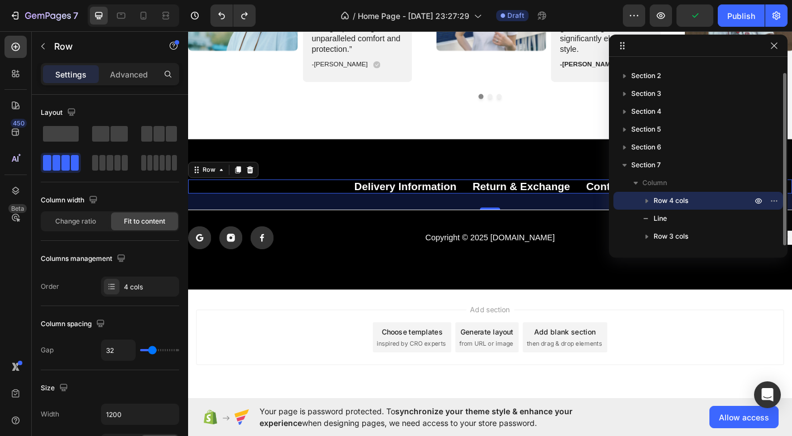
click at [646, 201] on icon "button" at bounding box center [647, 201] width 3 height 4
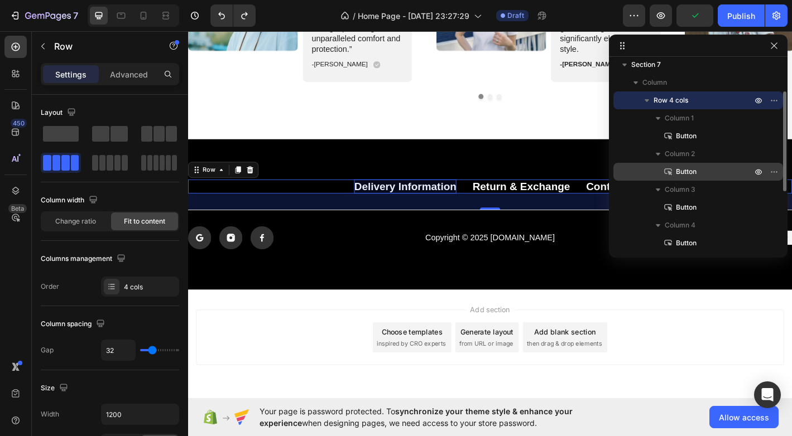
scroll to position [123, 0]
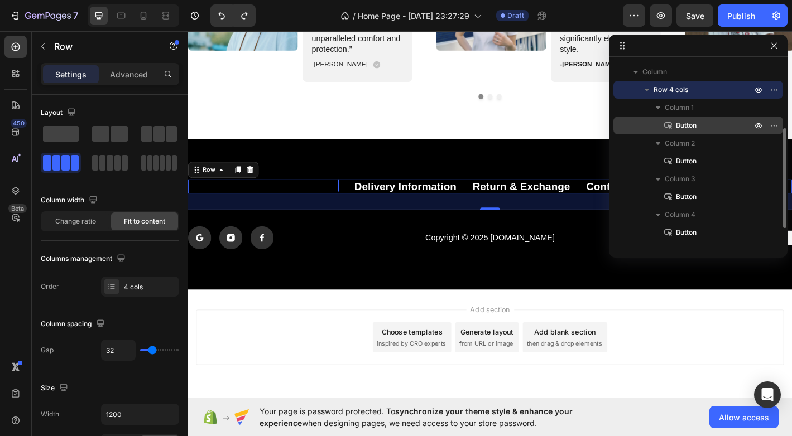
click at [703, 125] on p "Button" at bounding box center [701, 125] width 78 height 11
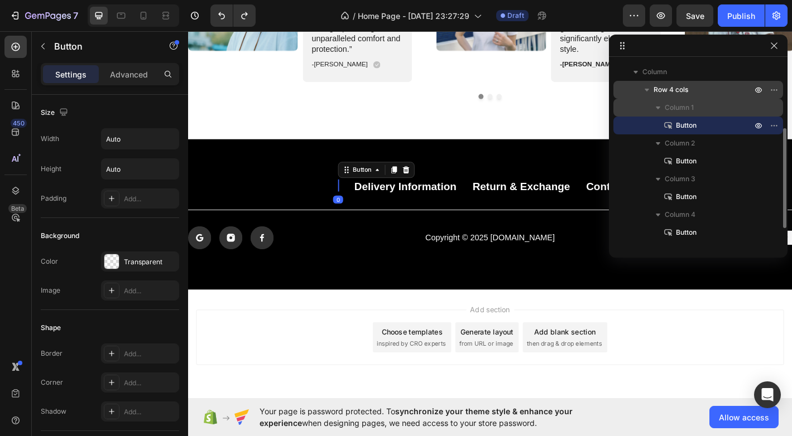
click at [698, 110] on p "Column 1" at bounding box center [709, 107] width 89 height 11
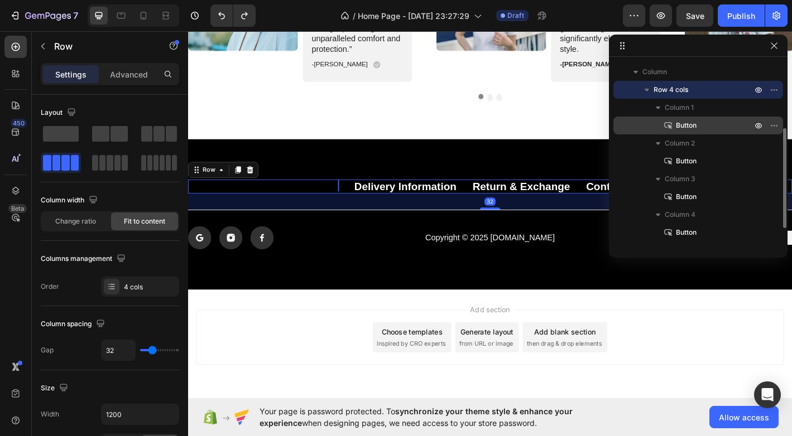
click at [702, 121] on p "Button" at bounding box center [701, 125] width 78 height 11
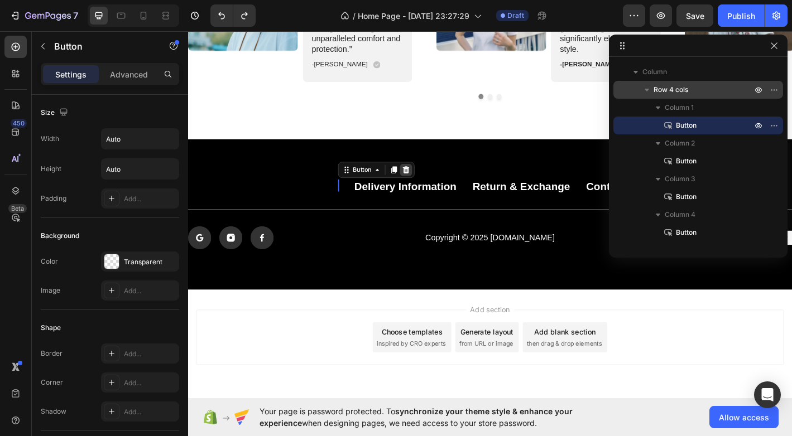
click at [431, 185] on icon at bounding box center [429, 185] width 7 height 8
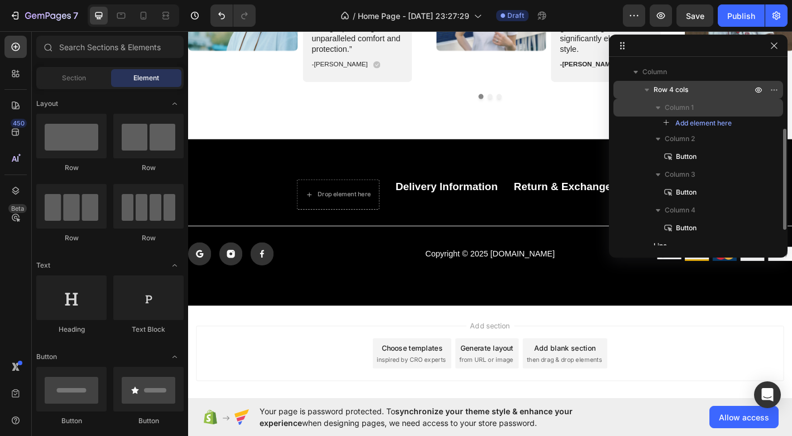
click at [693, 110] on span "Column 1" at bounding box center [679, 107] width 29 height 11
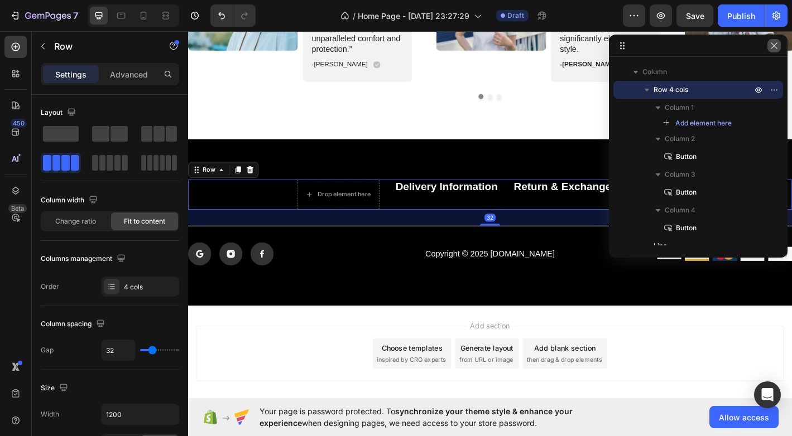
click at [778, 49] on button "button" at bounding box center [773, 45] width 13 height 13
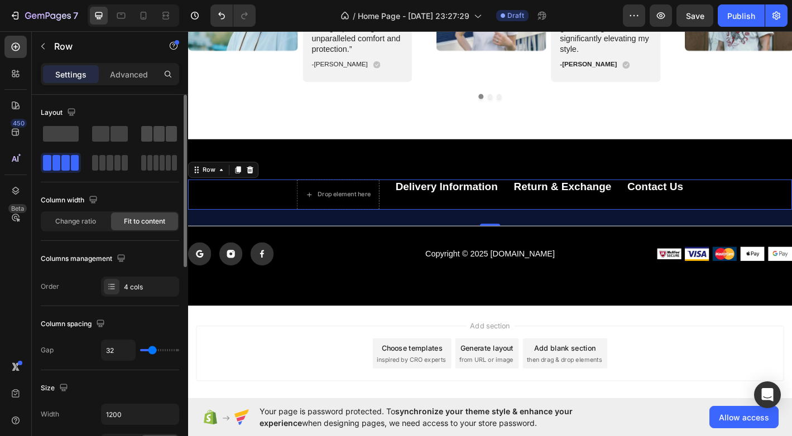
click at [158, 129] on span at bounding box center [158, 134] width 11 height 16
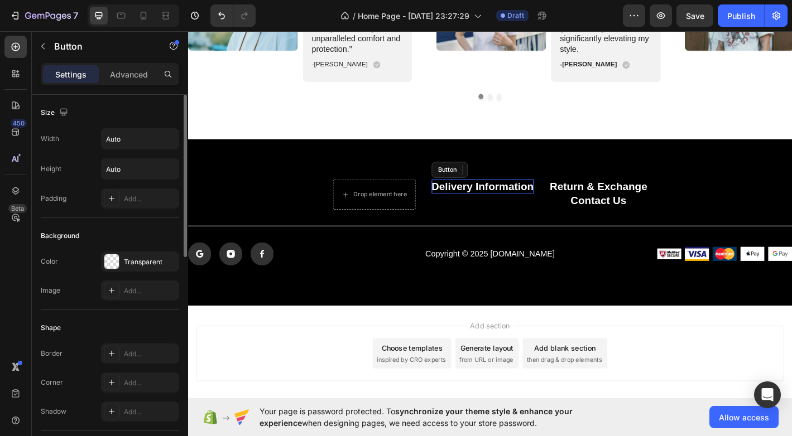
click at [525, 205] on p "Delivery Information" at bounding box center [514, 203] width 113 height 15
click at [618, 220] on p "Contact Us" at bounding box center [643, 218] width 62 height 15
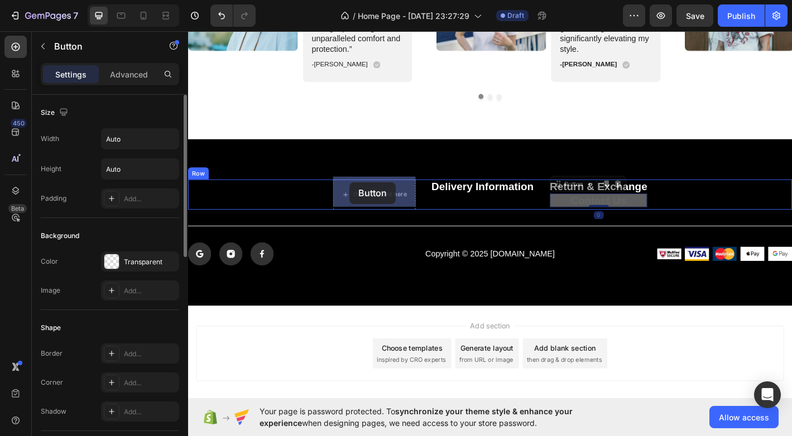
drag, startPoint x: 601, startPoint y: 197, endPoint x: 369, endPoint y: 199, distance: 232.2
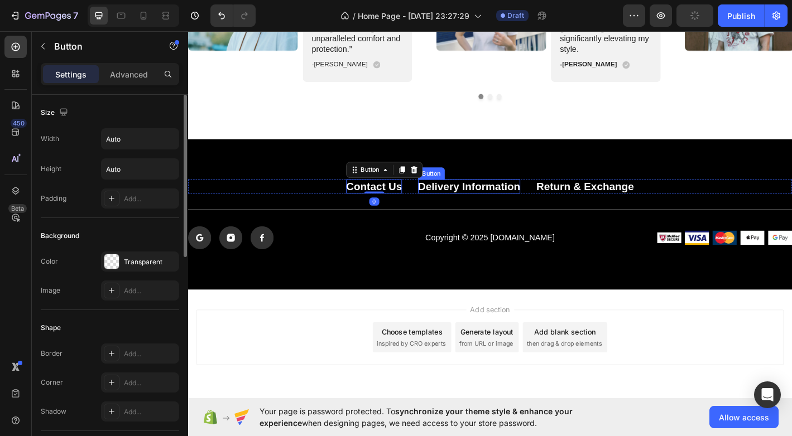
click at [523, 203] on p "Delivery Information" at bounding box center [499, 203] width 113 height 15
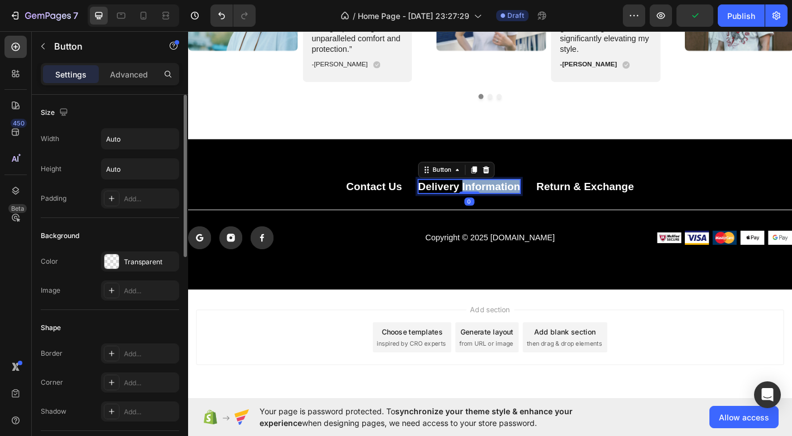
click at [523, 203] on p "Delivery Information" at bounding box center [499, 203] width 113 height 15
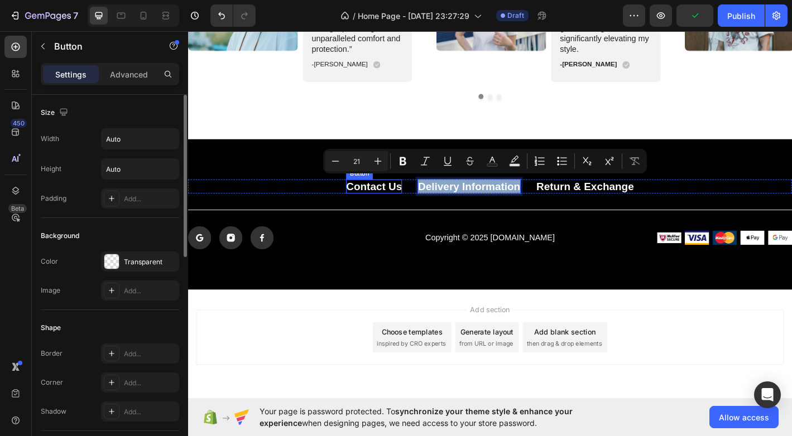
click at [400, 204] on p "Contact Us" at bounding box center [394, 203] width 62 height 15
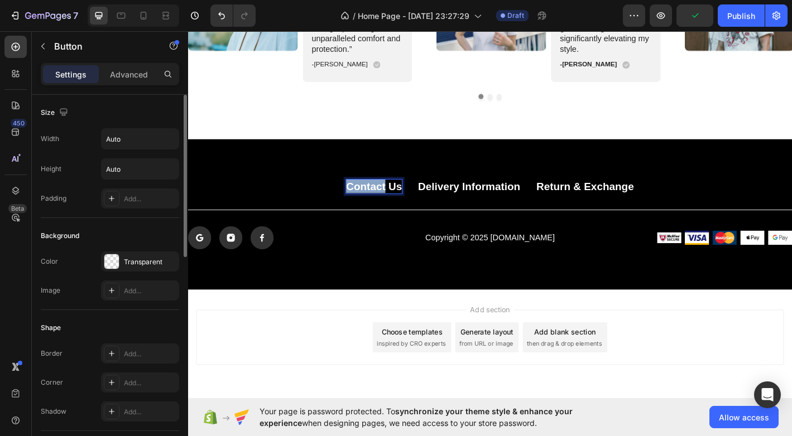
click at [400, 204] on p "Contact Us" at bounding box center [394, 203] width 62 height 15
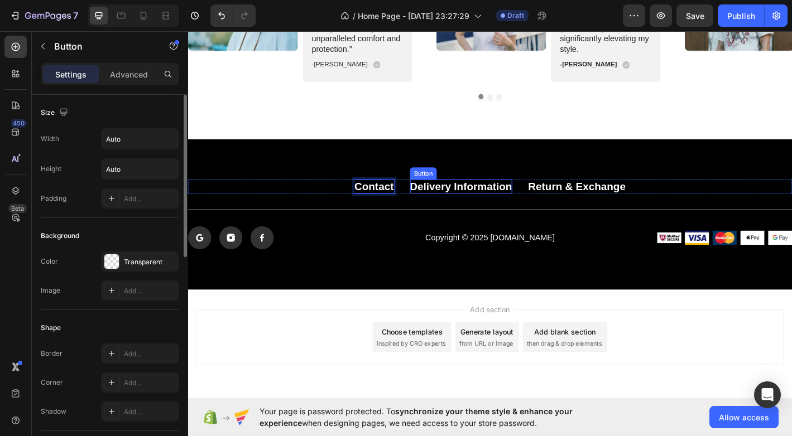
click at [474, 200] on p "Delivery Information" at bounding box center [490, 203] width 113 height 15
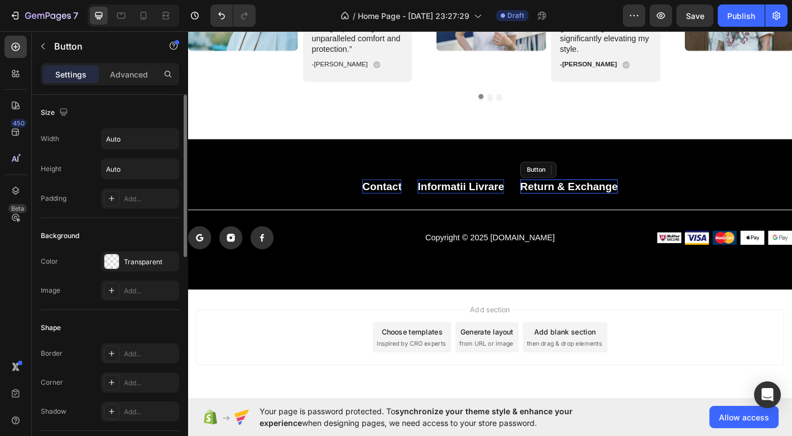
click at [580, 201] on p "Return & Exchange" at bounding box center [610, 203] width 108 height 15
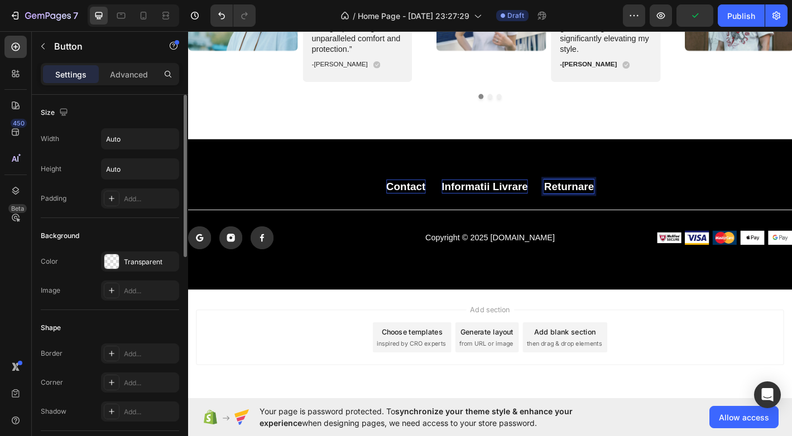
click at [618, 196] on p "Returnare" at bounding box center [610, 203] width 55 height 15
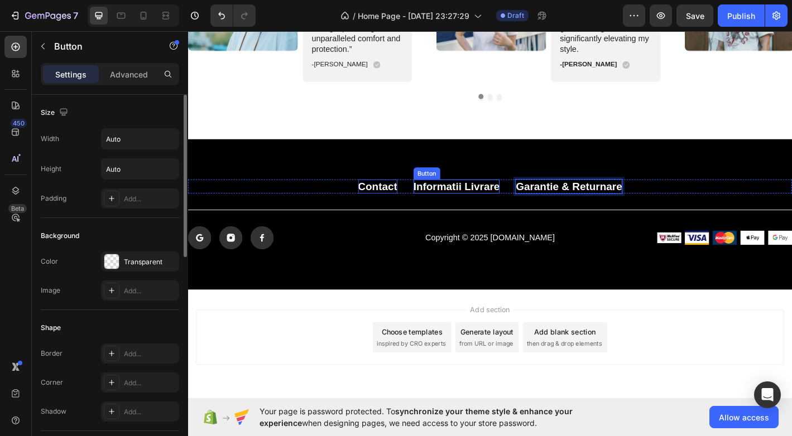
click at [504, 203] on p "Informatii Livrare" at bounding box center [486, 203] width 96 height 15
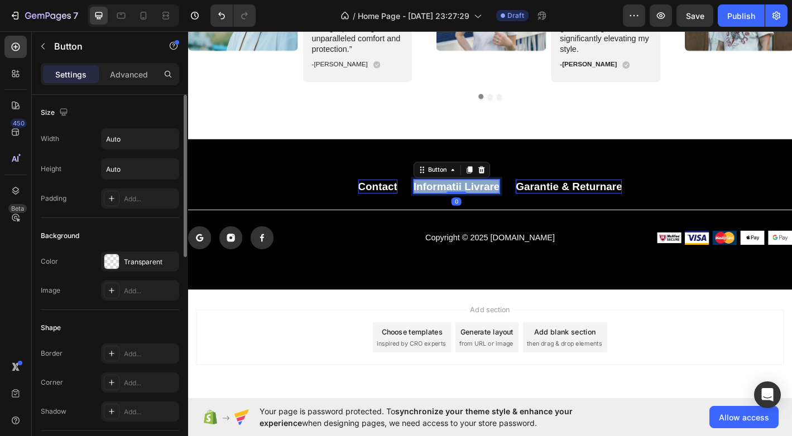
click at [504, 203] on p "Informatii Livrare" at bounding box center [486, 203] width 96 height 15
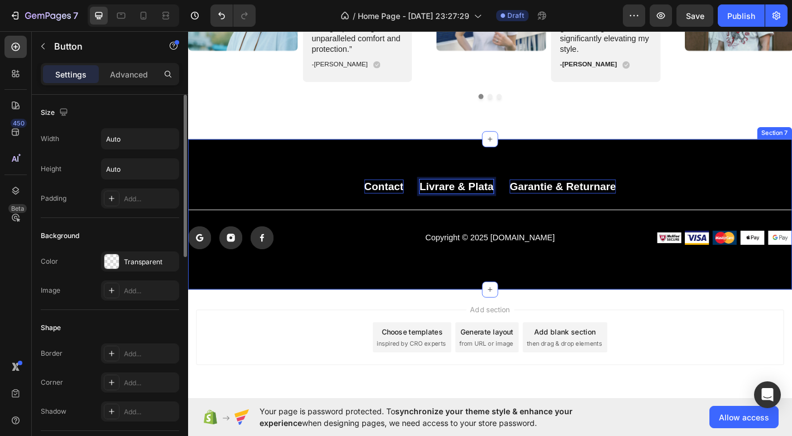
click at [415, 300] on div "Contact Button Livrare & plata Button 0 Garantie & returnare Button Row Title L…" at bounding box center [523, 234] width 670 height 167
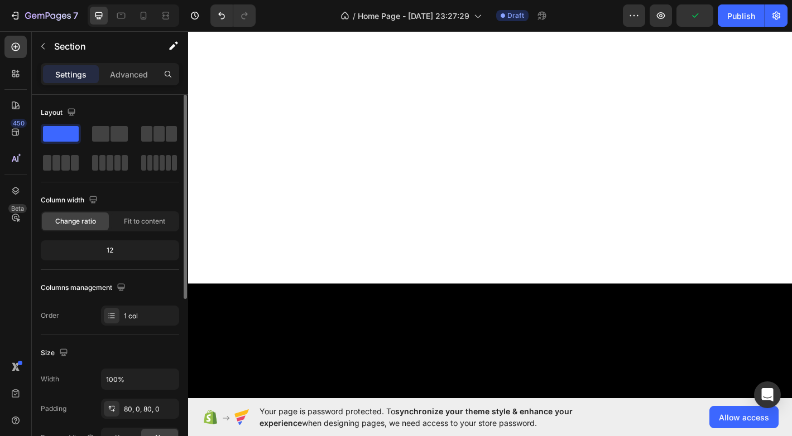
scroll to position [36, 0]
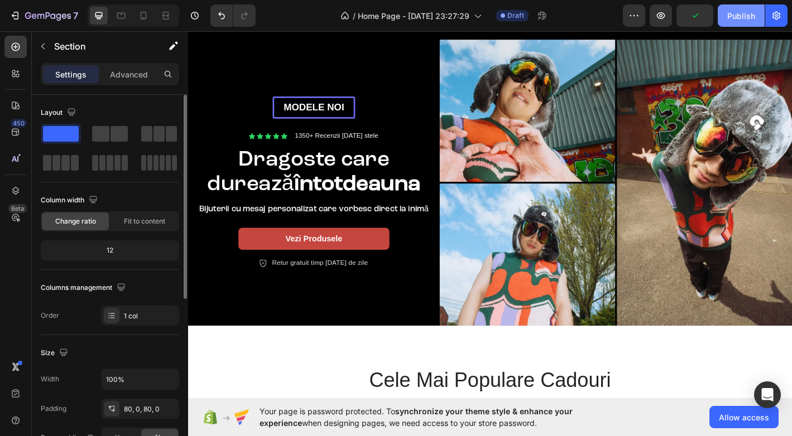
click at [744, 16] on div "Publish" at bounding box center [741, 16] width 28 height 12
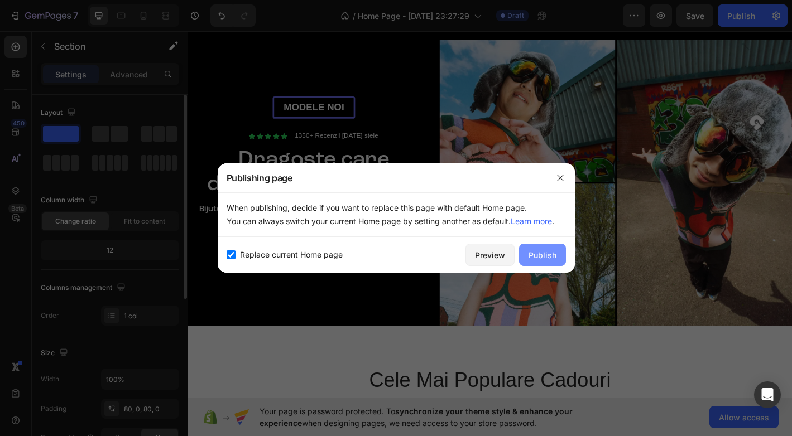
click at [543, 262] on button "Publish" at bounding box center [542, 255] width 47 height 22
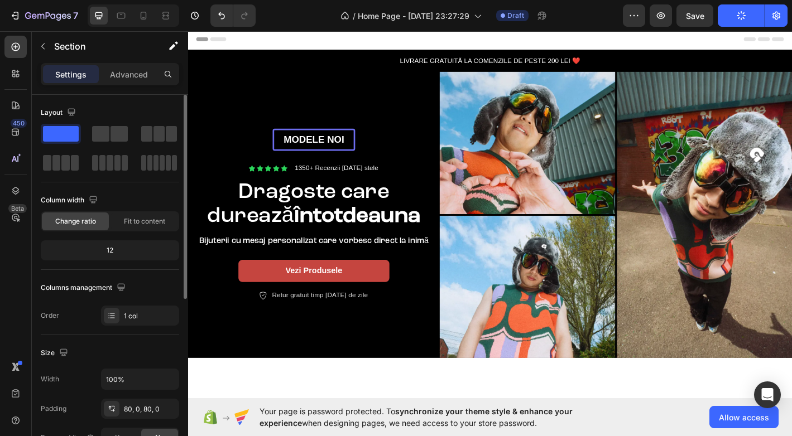
scroll to position [0, 0]
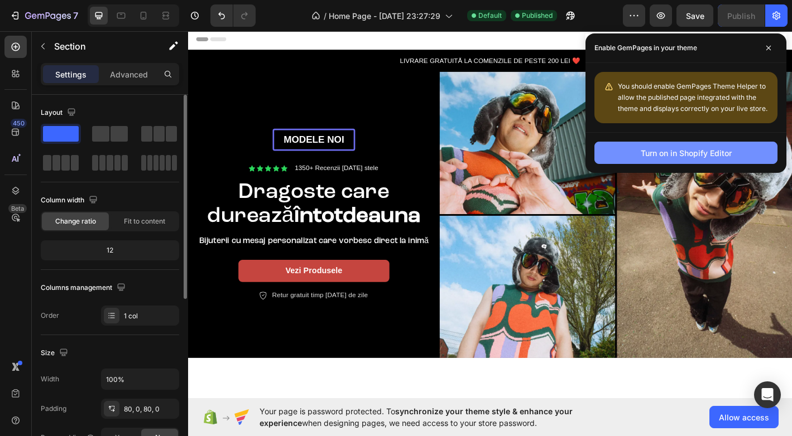
click at [693, 152] on div "Turn on in Shopify Editor" at bounding box center [686, 153] width 91 height 12
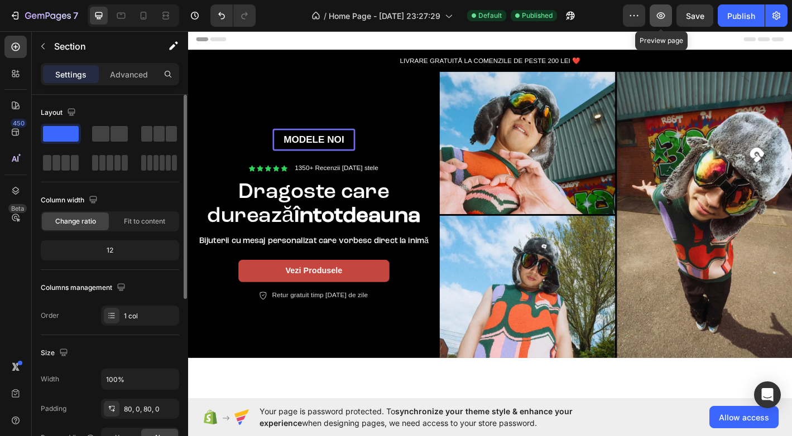
click at [664, 18] on icon "button" at bounding box center [661, 15] width 8 height 7
